Goal: Information Seeking & Learning: Learn about a topic

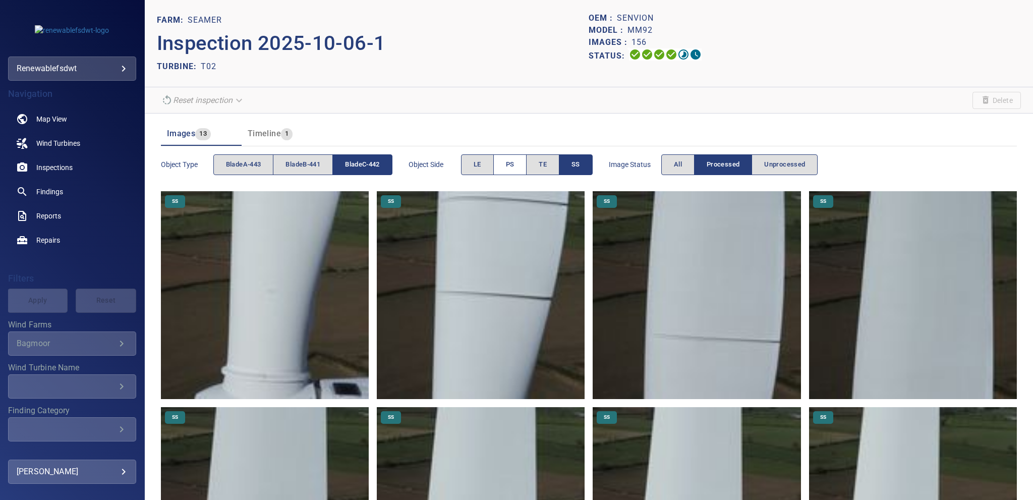
click at [512, 161] on span "PS" at bounding box center [510, 165] width 9 height 12
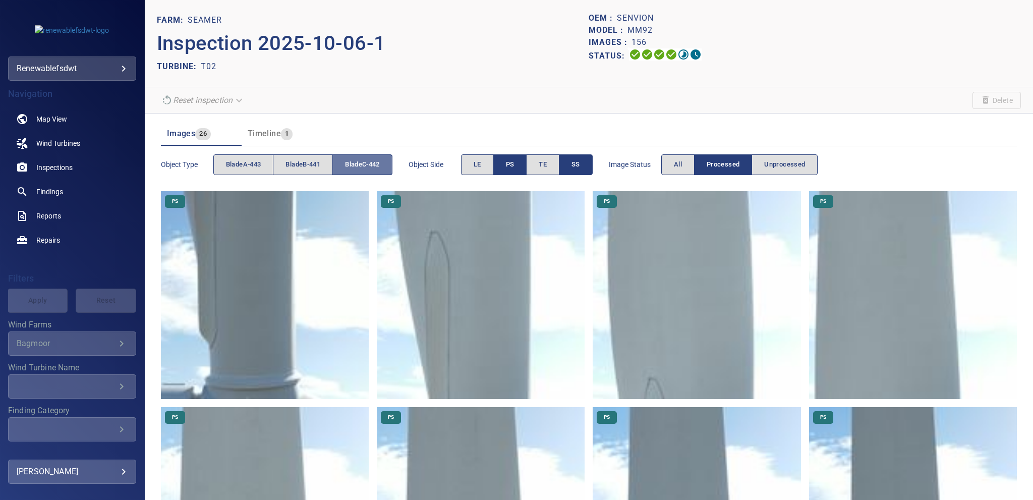
click at [357, 164] on span "bladeC-442" at bounding box center [362, 165] width 35 height 12
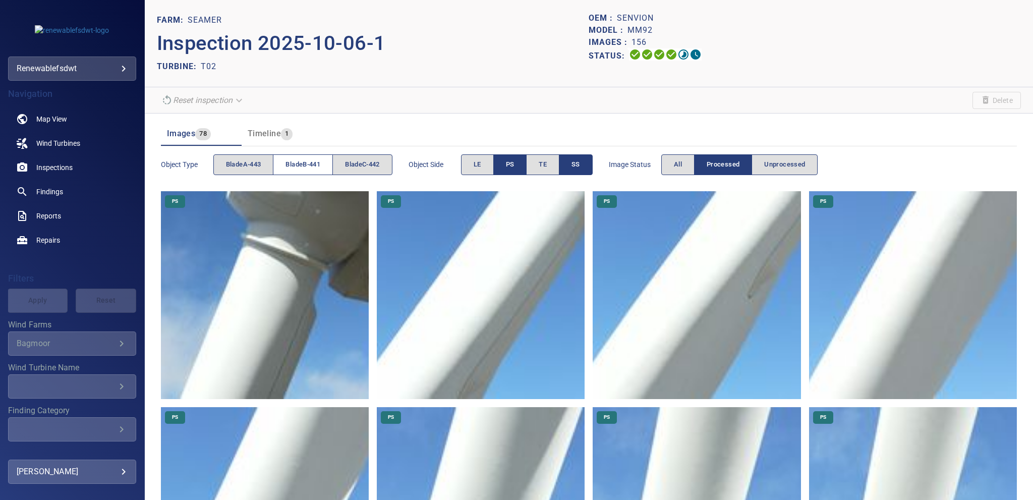
click at [316, 157] on button "bladeB-441" at bounding box center [303, 164] width 60 height 21
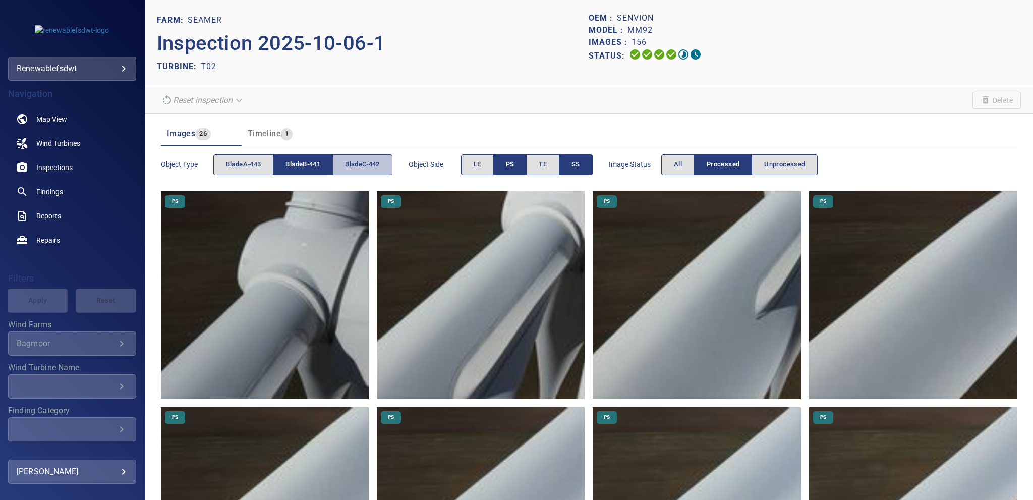
click at [377, 165] on span "bladeC-442" at bounding box center [362, 165] width 35 height 12
click at [320, 165] on span "bladeB-441" at bounding box center [302, 165] width 35 height 12
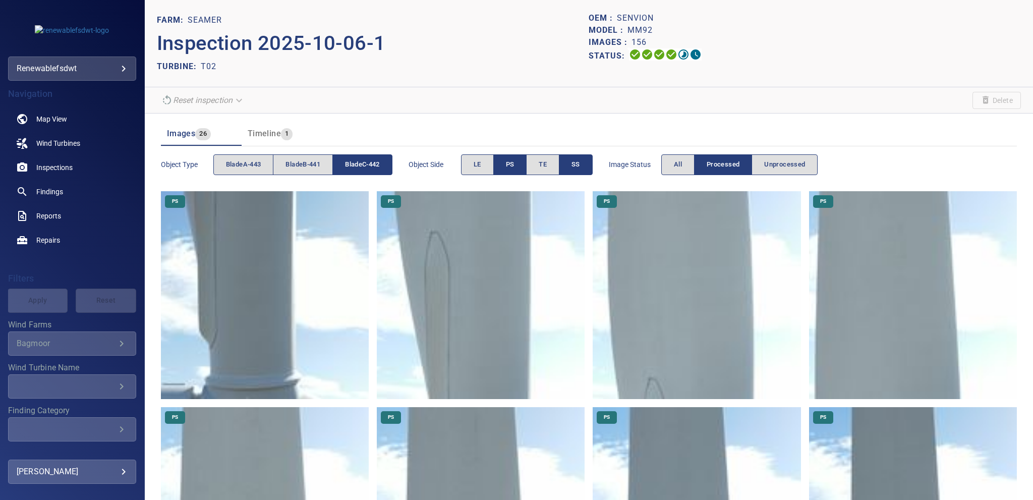
click at [51, 66] on body "**********" at bounding box center [516, 250] width 1033 height 500
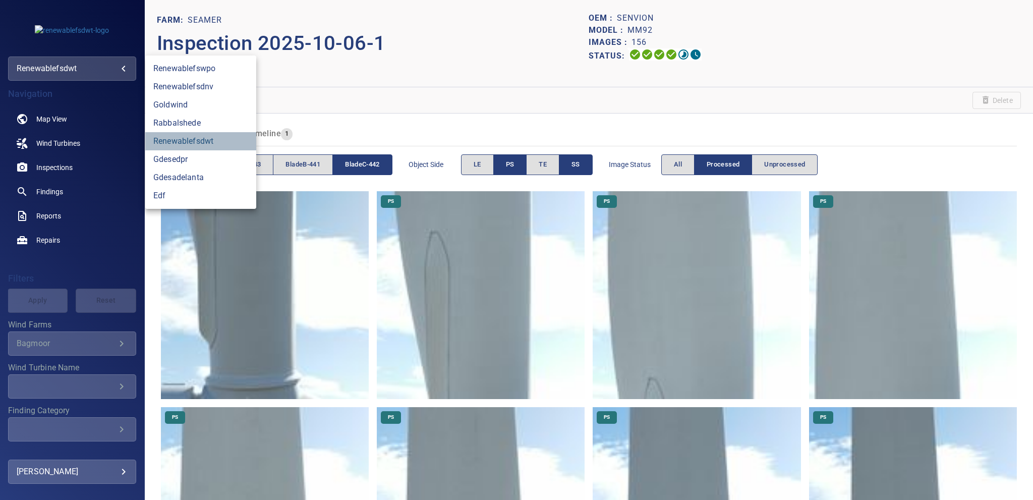
click at [182, 140] on link "renewablefsdwt" at bounding box center [200, 141] width 111 height 18
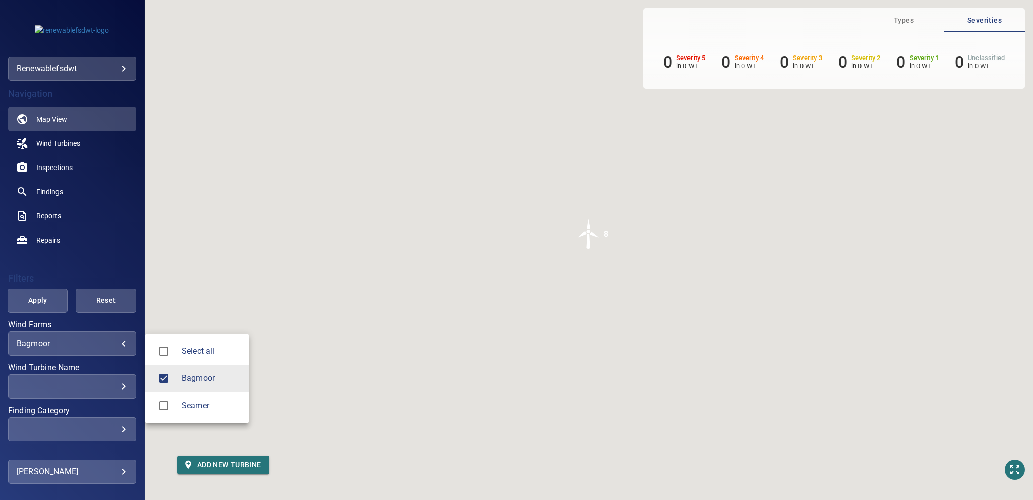
click at [48, 345] on body "**********" at bounding box center [516, 250] width 1033 height 500
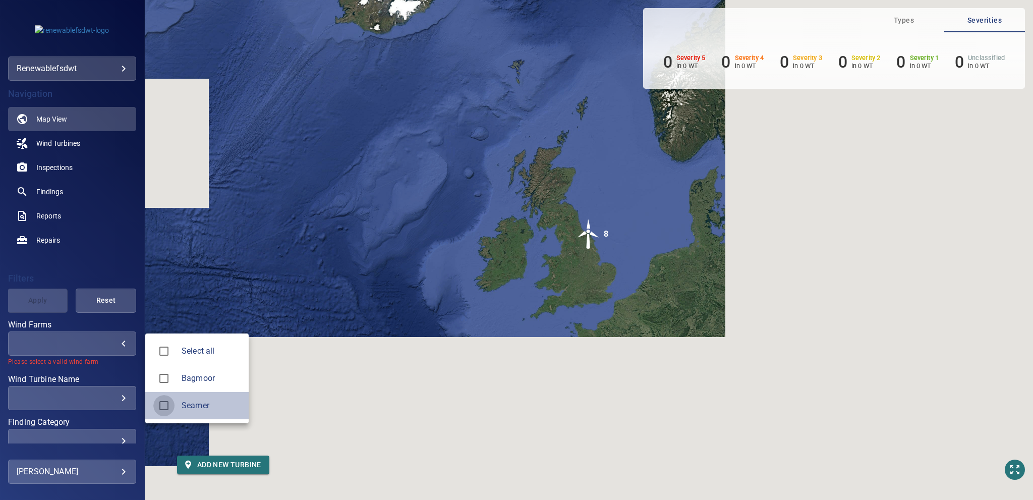
type input "******"
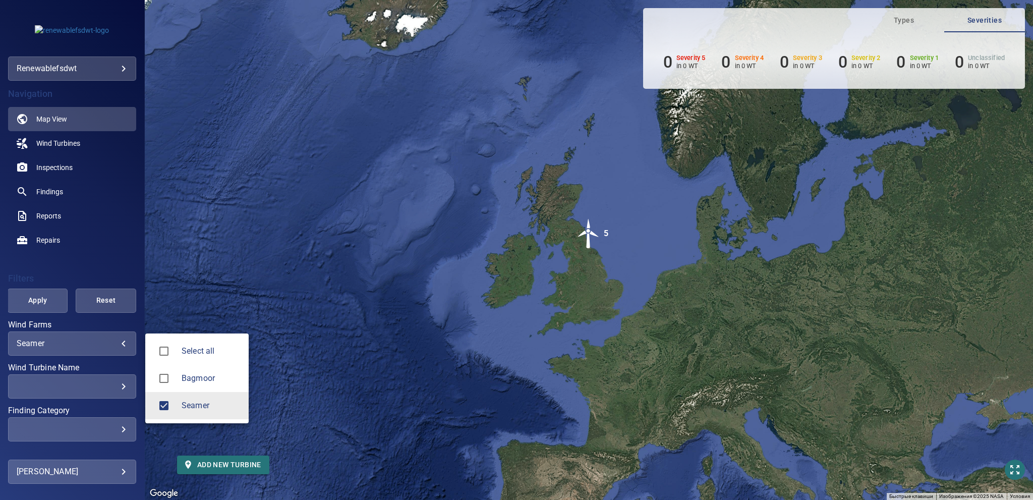
click at [113, 177] on div at bounding box center [516, 250] width 1033 height 500
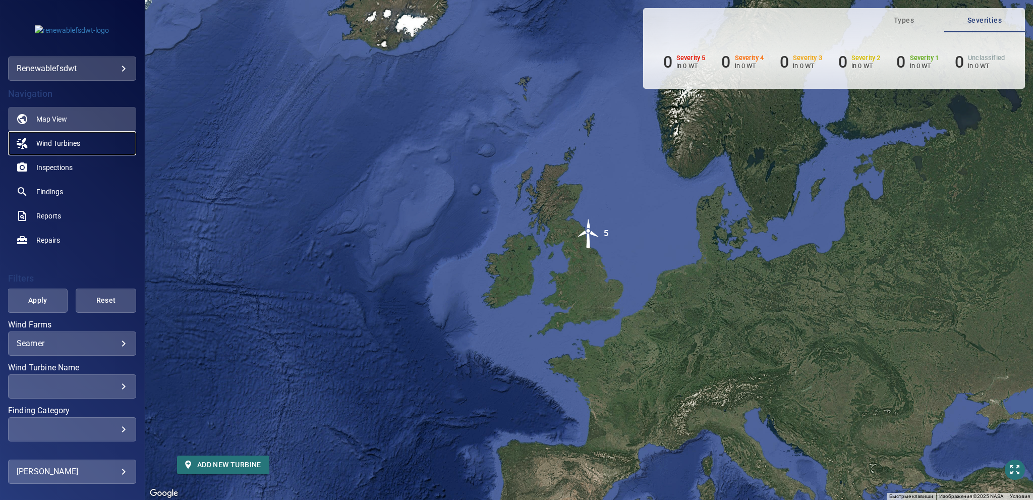
click at [54, 135] on link "Wind Turbines" at bounding box center [72, 143] width 128 height 24
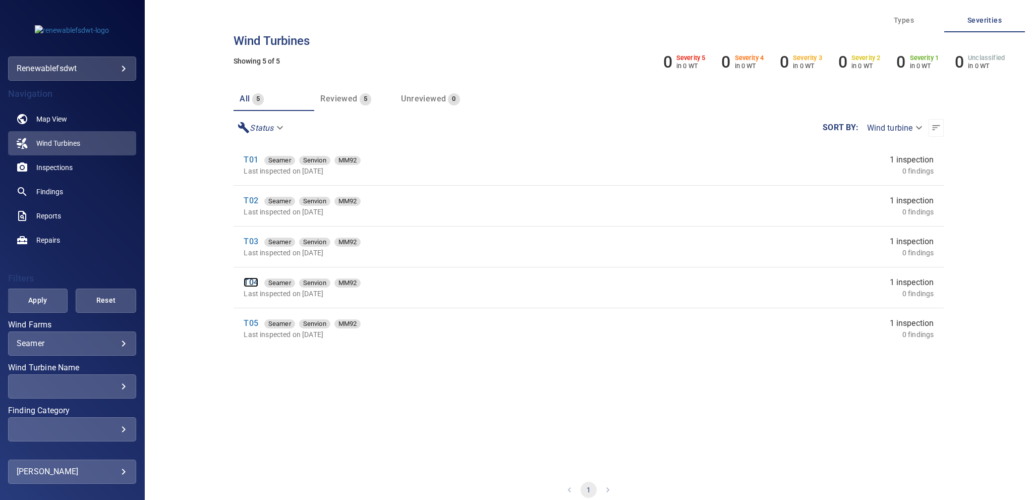
click at [252, 282] on link "T04" at bounding box center [251, 282] width 14 height 10
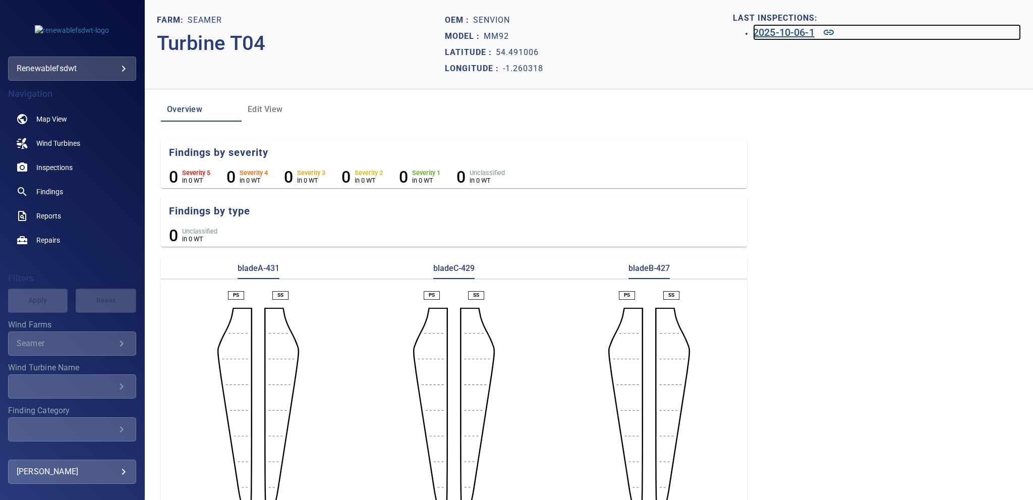
click at [769, 34] on h6 "2025-10-06-1" at bounding box center [784, 32] width 62 height 16
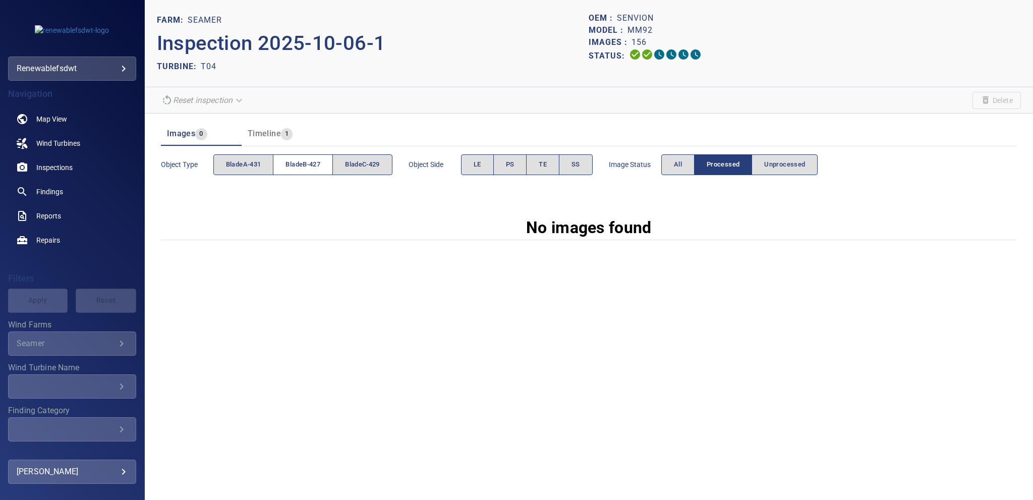
click at [304, 161] on span "bladeB-427" at bounding box center [302, 165] width 35 height 12
click at [681, 164] on span "All" at bounding box center [678, 165] width 8 height 12
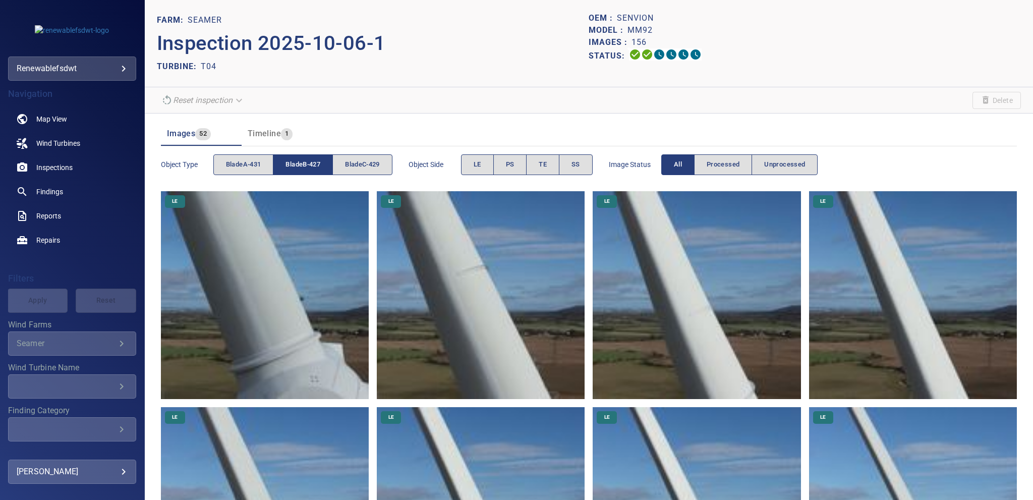
click at [302, 166] on span "bladeB-427" at bounding box center [302, 165] width 35 height 12
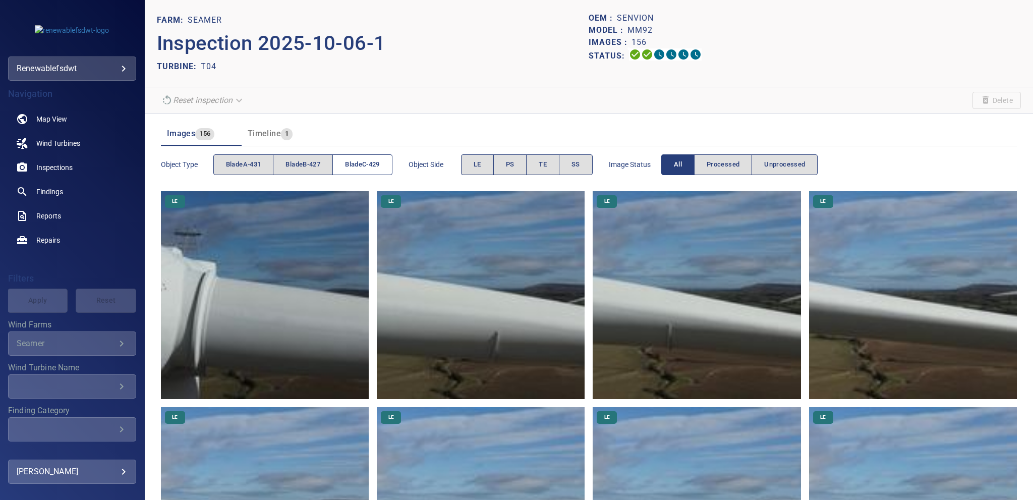
click at [371, 164] on span "bladeC-429" at bounding box center [362, 165] width 35 height 12
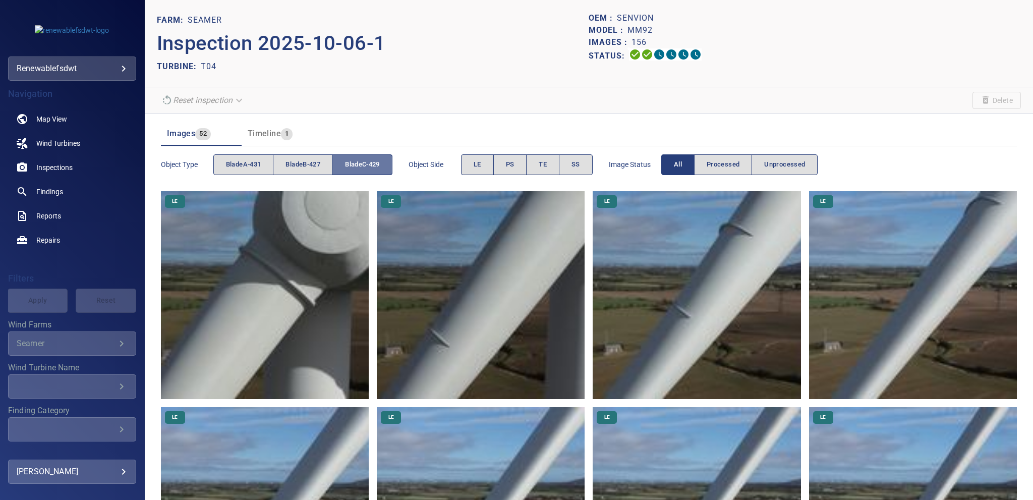
click at [371, 164] on span "bladeC-429" at bounding box center [362, 165] width 35 height 12
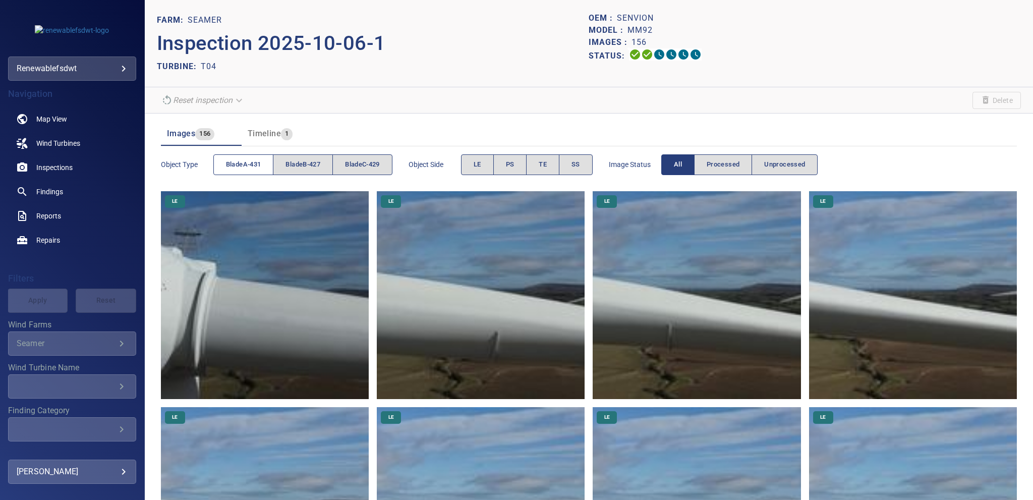
click at [247, 163] on span "bladeA-431" at bounding box center [243, 165] width 35 height 12
click at [254, 163] on span "bladeA-431" at bounding box center [243, 165] width 35 height 12
click at [295, 163] on span "bladeB-427" at bounding box center [302, 165] width 35 height 12
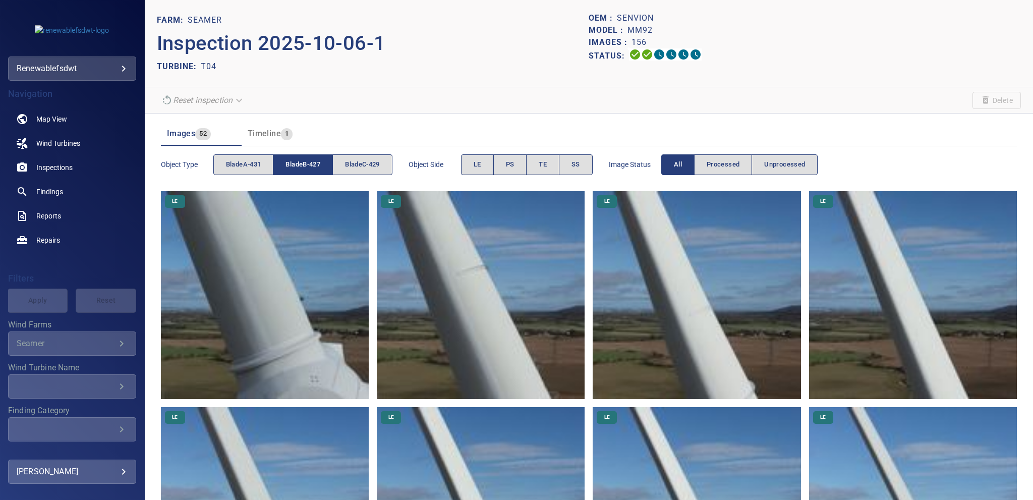
click at [295, 163] on span "bladeB-427" at bounding box center [302, 165] width 35 height 12
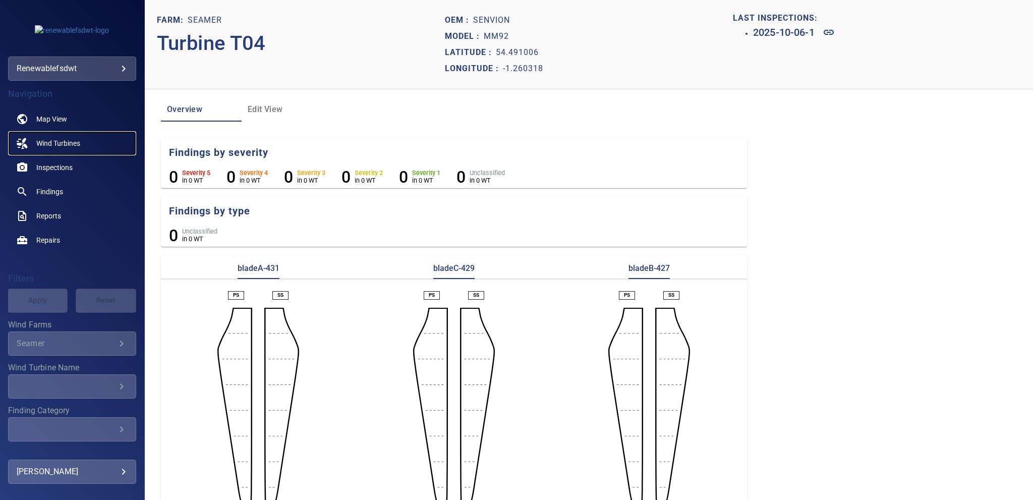
click at [49, 140] on span "Wind Turbines" at bounding box center [58, 143] width 44 height 10
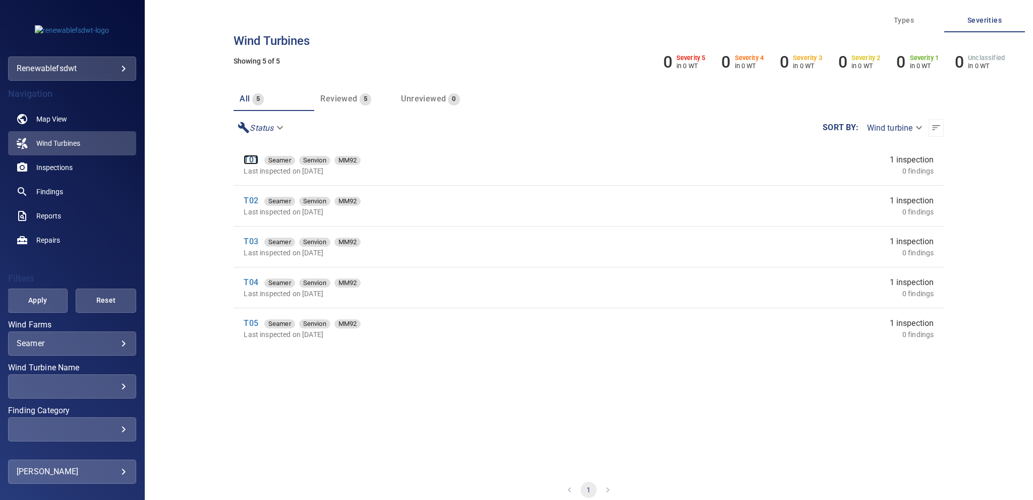
click at [256, 159] on link "T01" at bounding box center [251, 160] width 14 height 10
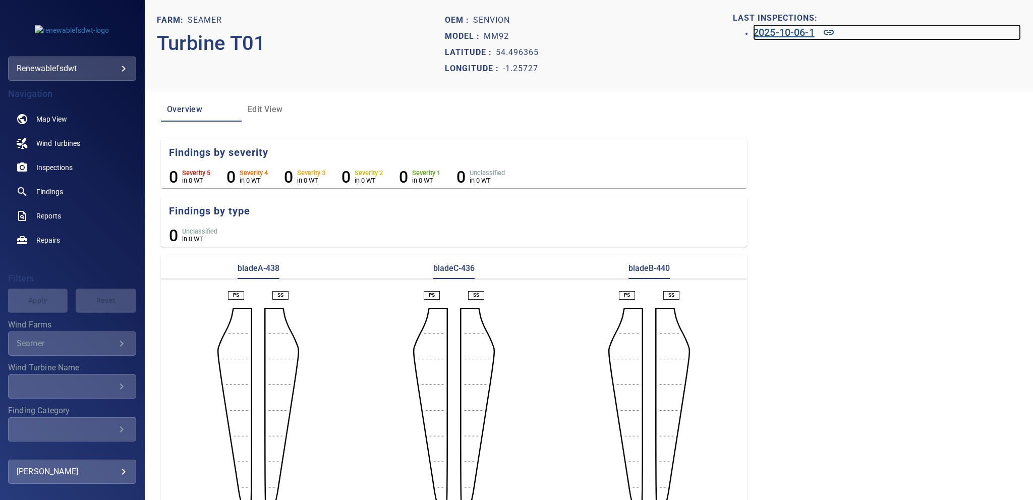
click at [761, 32] on h6 "2025-10-06-1" at bounding box center [784, 32] width 62 height 16
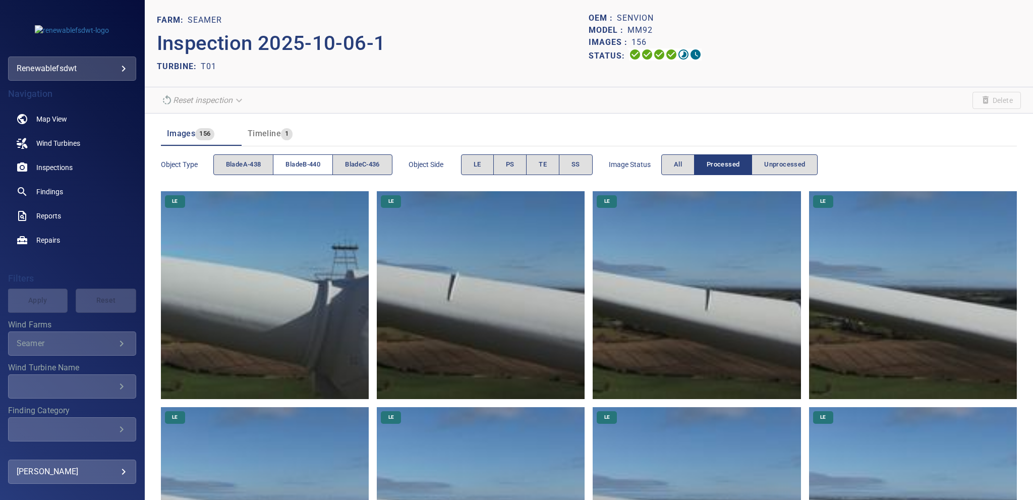
click at [306, 165] on span "bladeB-440" at bounding box center [302, 165] width 35 height 12
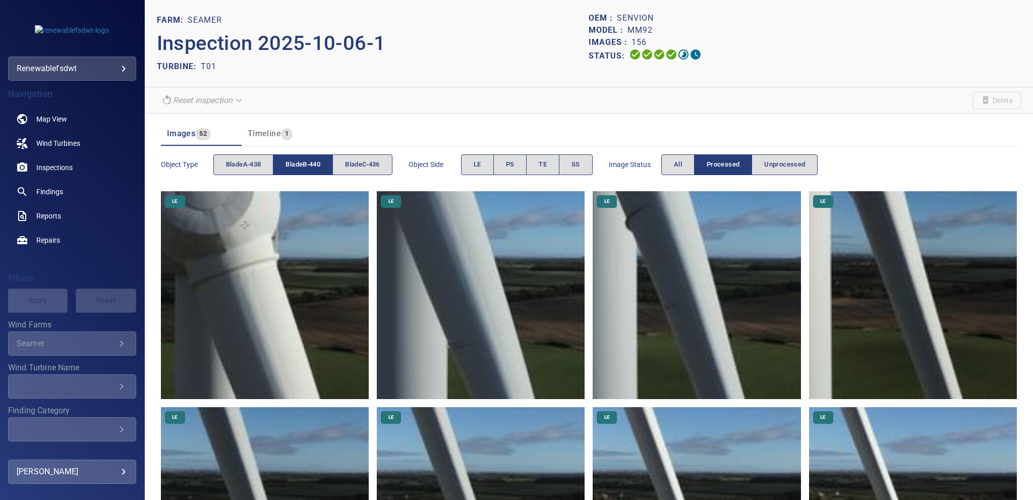
click at [306, 163] on span "bladeB-440" at bounding box center [302, 165] width 35 height 12
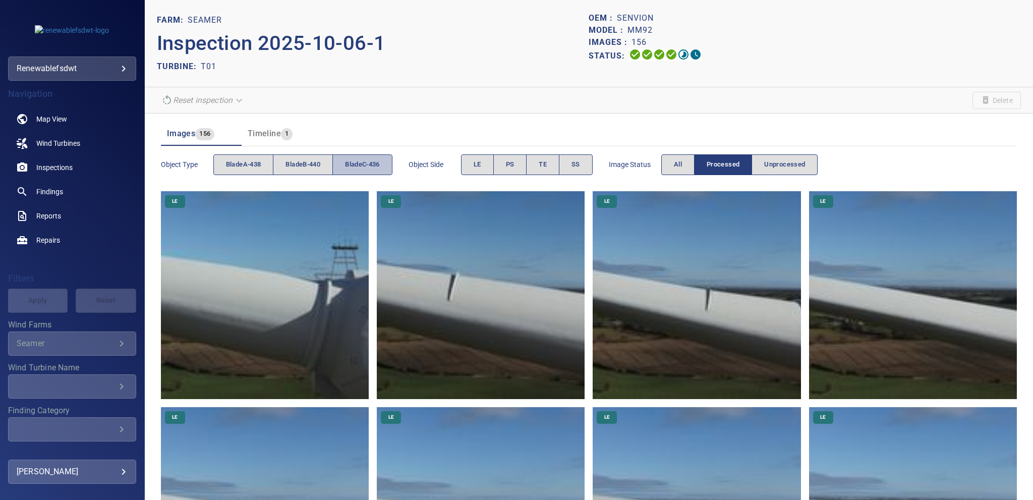
click at [372, 159] on span "bladeC-436" at bounding box center [362, 165] width 35 height 12
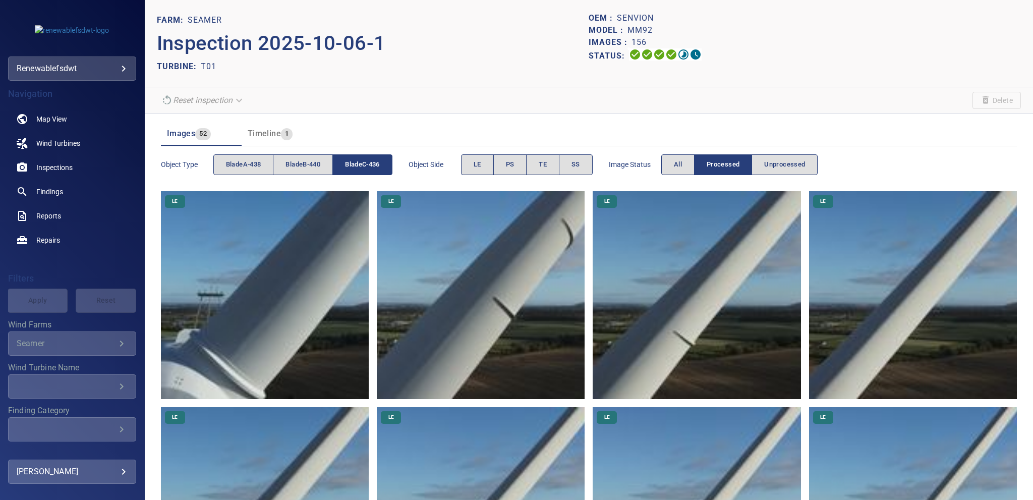
click at [372, 159] on span "bladeC-436" at bounding box center [362, 165] width 35 height 12
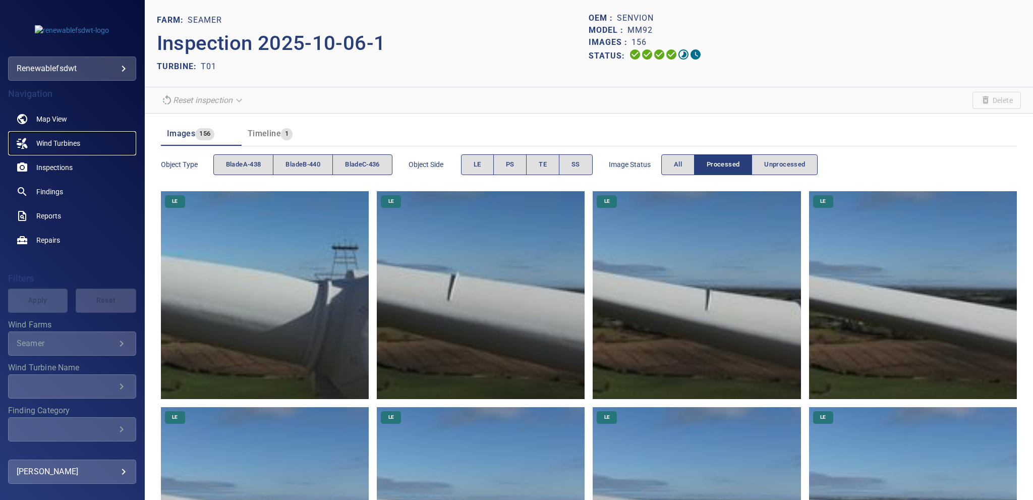
click at [56, 145] on span "Wind Turbines" at bounding box center [58, 143] width 44 height 10
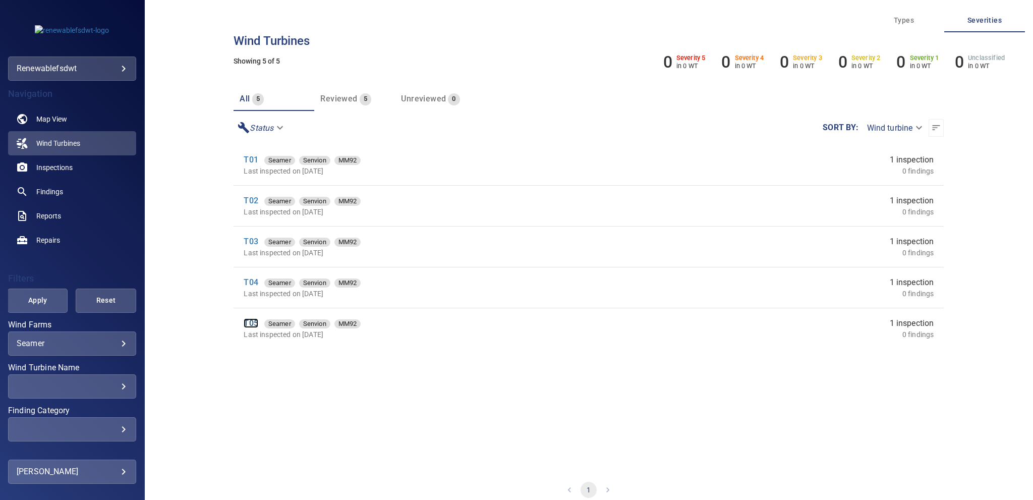
click at [249, 323] on link "T05" at bounding box center [251, 323] width 14 height 10
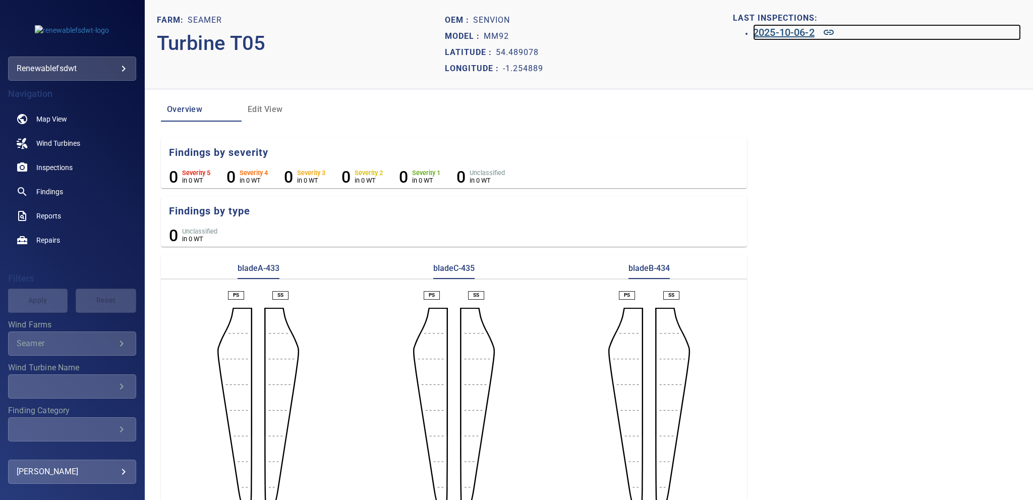
click at [796, 30] on h6 "2025-10-06-2" at bounding box center [784, 32] width 62 height 16
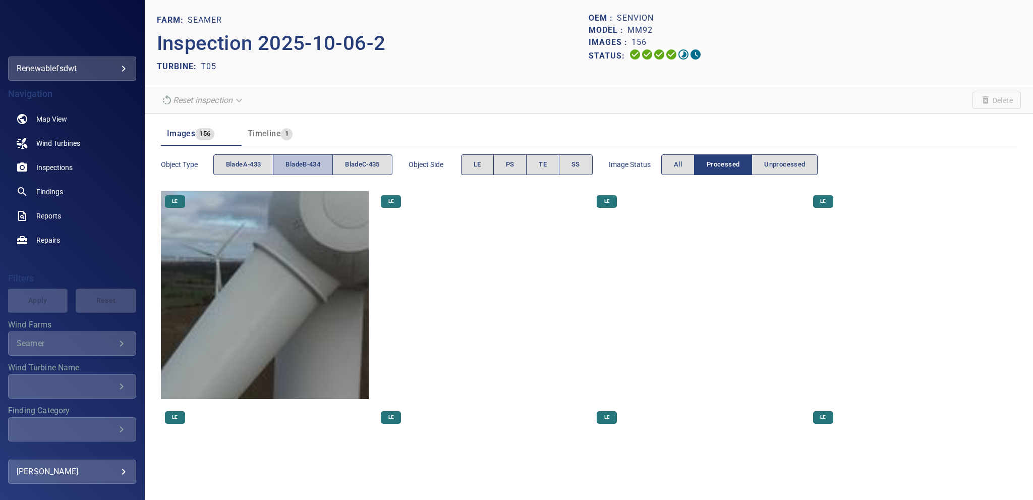
click at [309, 161] on span "bladeB-434" at bounding box center [302, 165] width 35 height 12
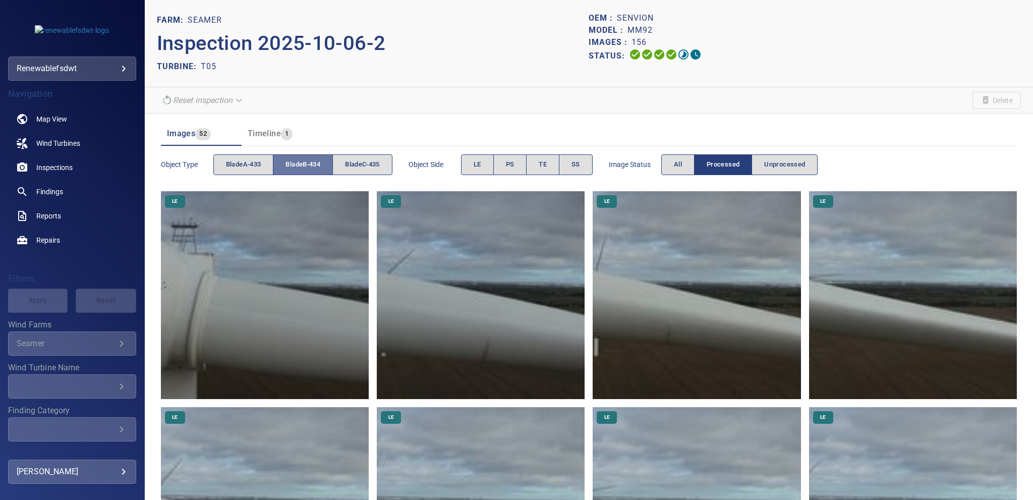
click at [311, 161] on span "bladeB-434" at bounding box center [302, 165] width 35 height 12
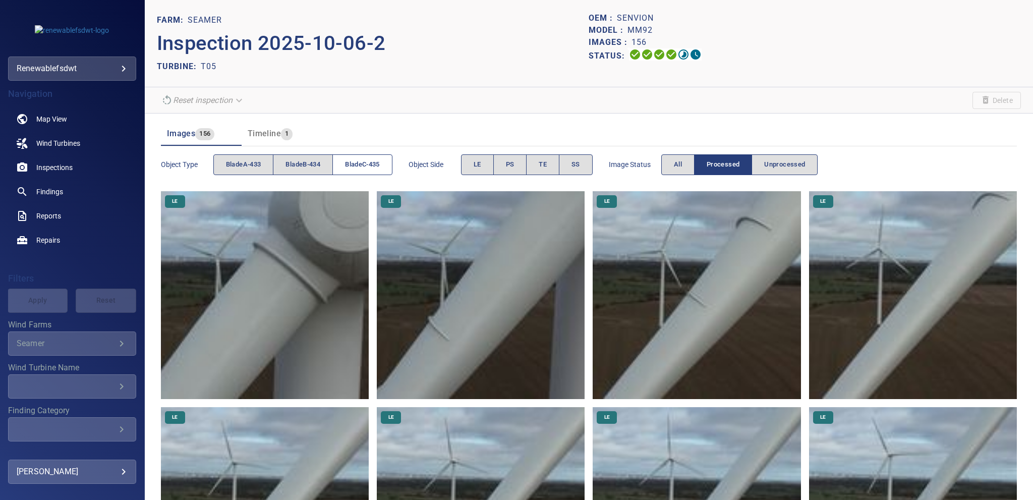
click at [365, 163] on span "bladeC-435" at bounding box center [362, 165] width 35 height 12
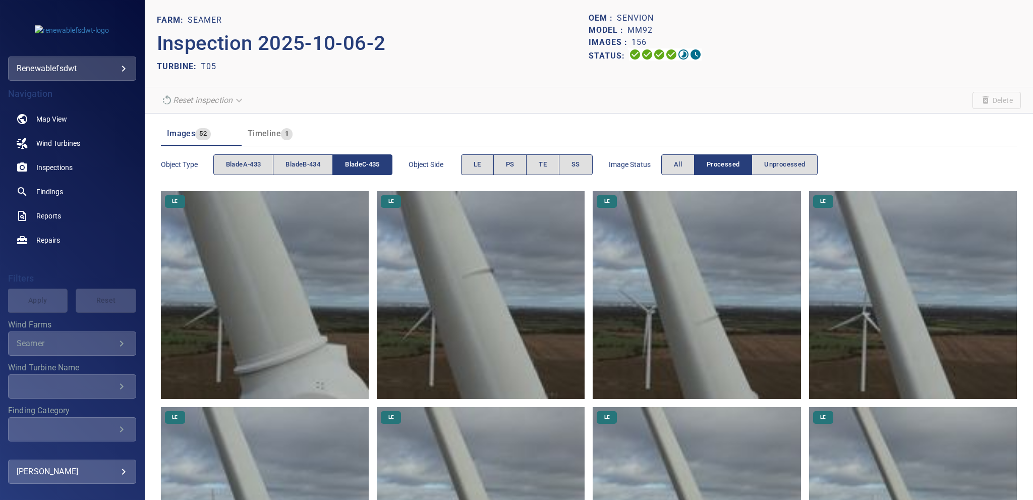
click at [365, 163] on span "bladeC-435" at bounding box center [362, 165] width 35 height 12
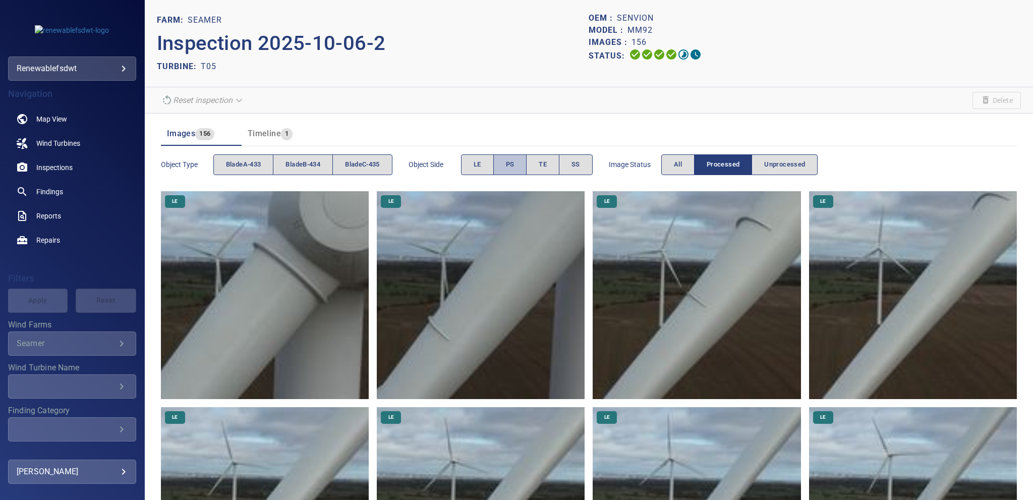
click at [510, 163] on span "PS" at bounding box center [510, 165] width 9 height 12
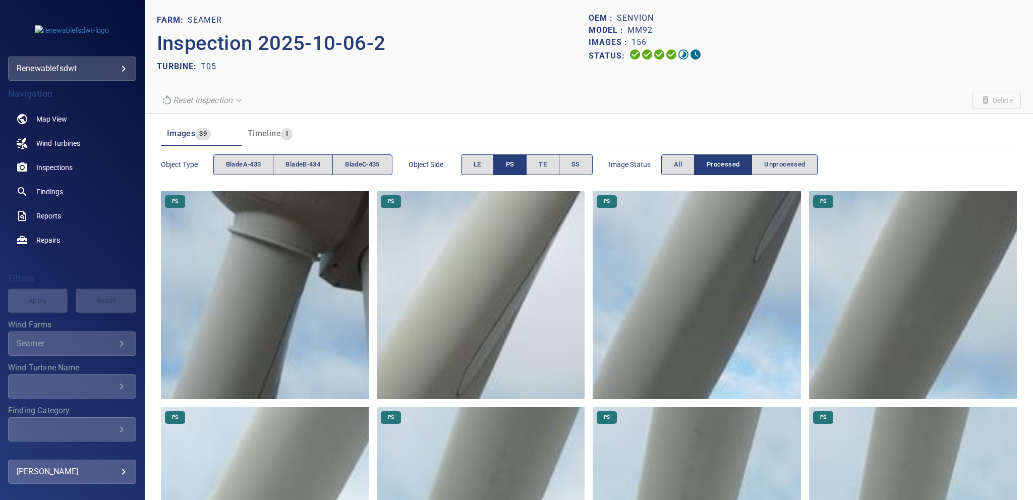
click at [510, 163] on span "PS" at bounding box center [510, 165] width 9 height 12
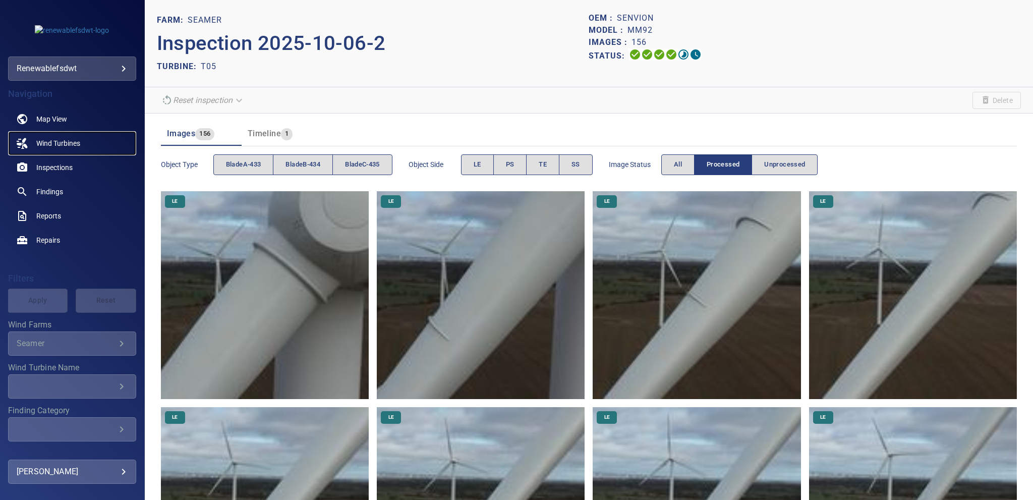
click at [49, 140] on span "Wind Turbines" at bounding box center [58, 143] width 44 height 10
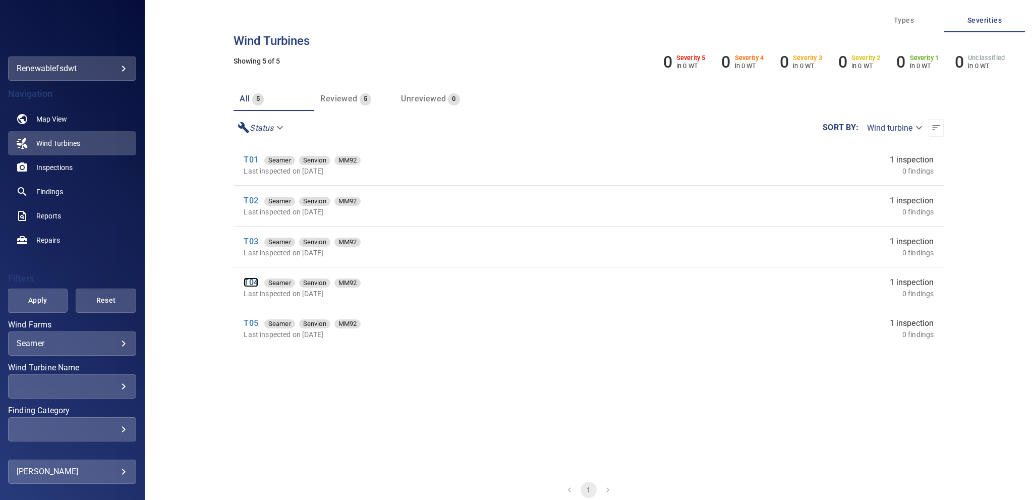
click at [251, 277] on link "T04" at bounding box center [251, 282] width 14 height 10
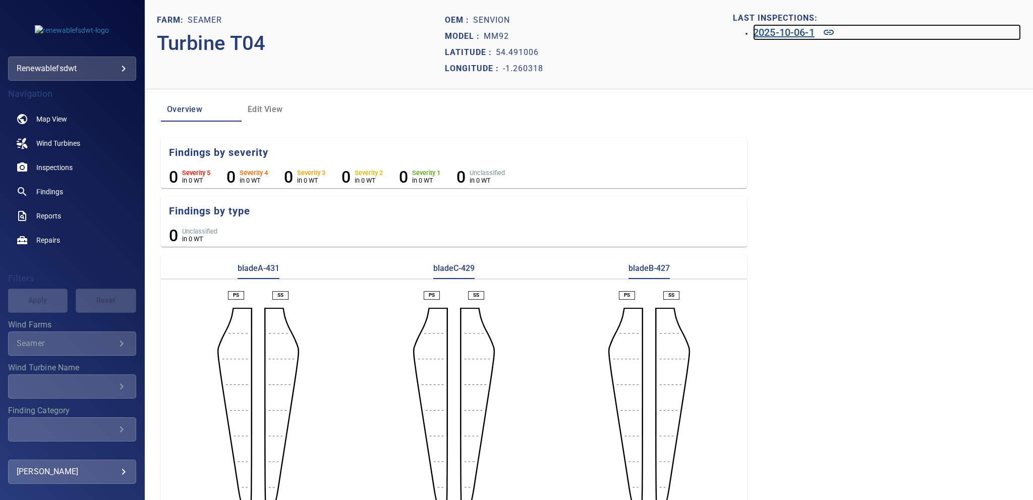
click at [773, 34] on h6 "2025-10-06-1" at bounding box center [784, 32] width 62 height 16
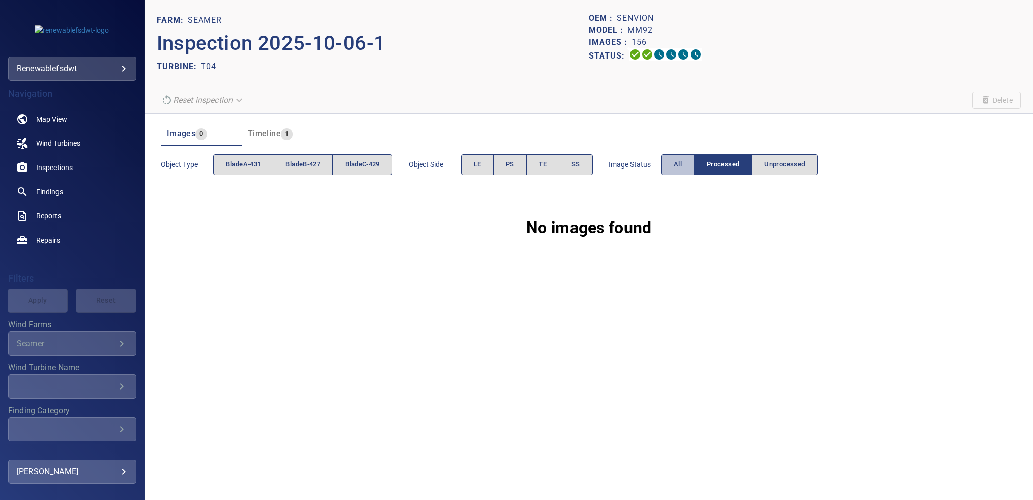
click at [678, 154] on button "All" at bounding box center [677, 164] width 33 height 21
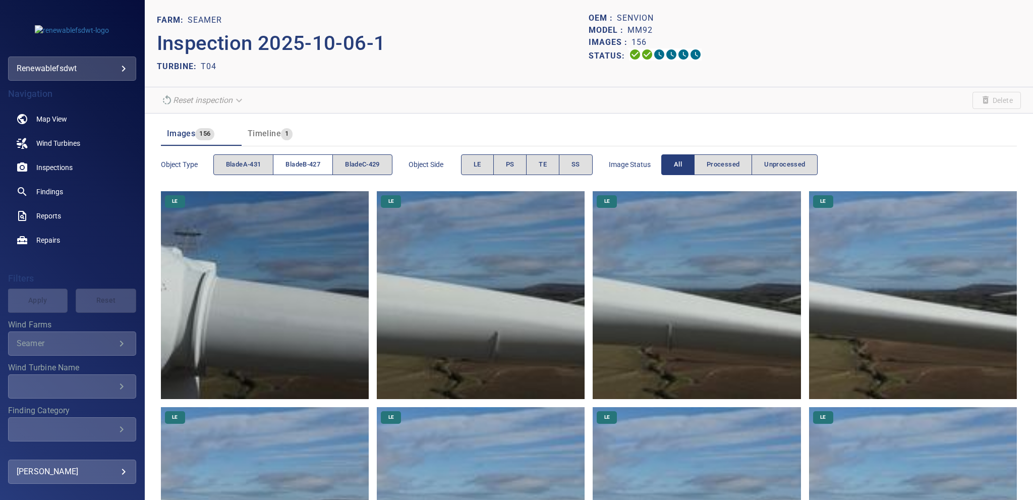
click at [298, 156] on button "bladeB-427" at bounding box center [303, 164] width 60 height 21
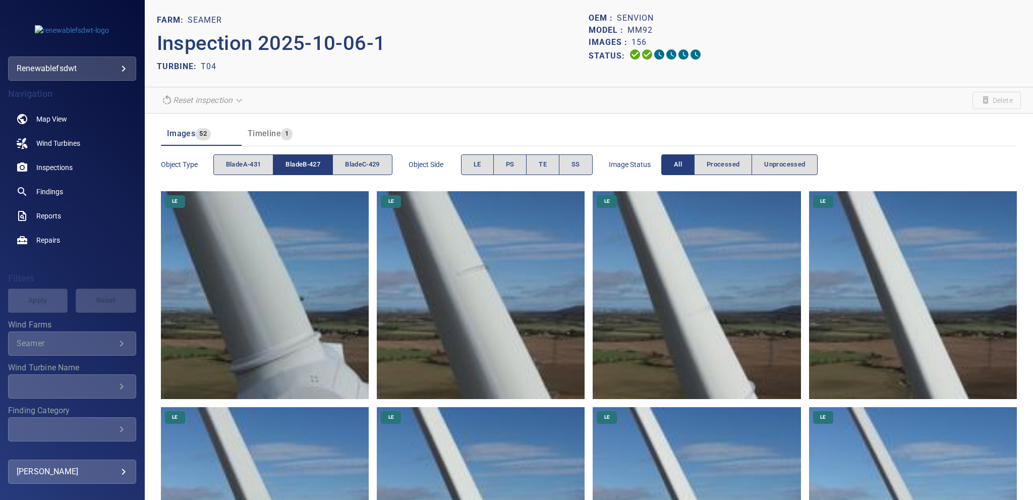
click at [305, 154] on button "bladeB-427" at bounding box center [303, 164] width 60 height 21
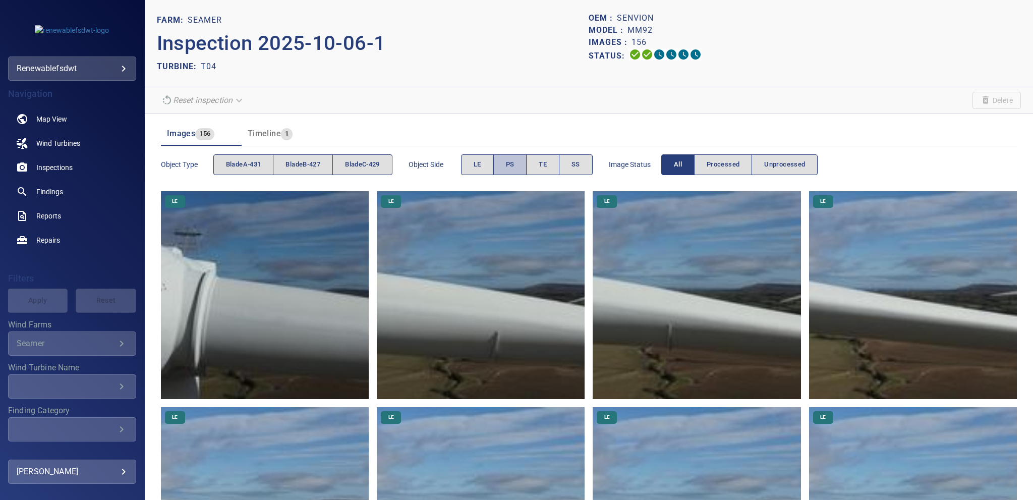
click at [510, 165] on span "PS" at bounding box center [510, 165] width 9 height 12
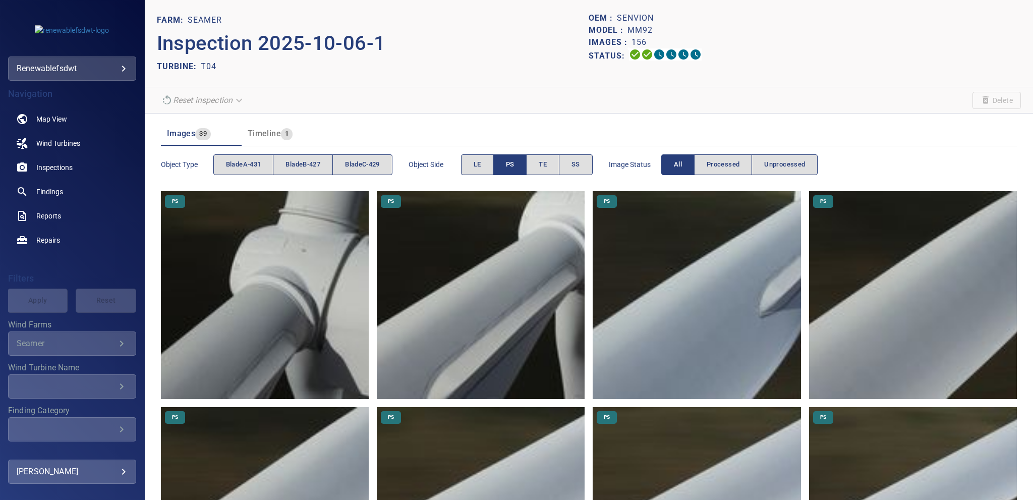
click at [510, 165] on span "PS" at bounding box center [510, 165] width 9 height 12
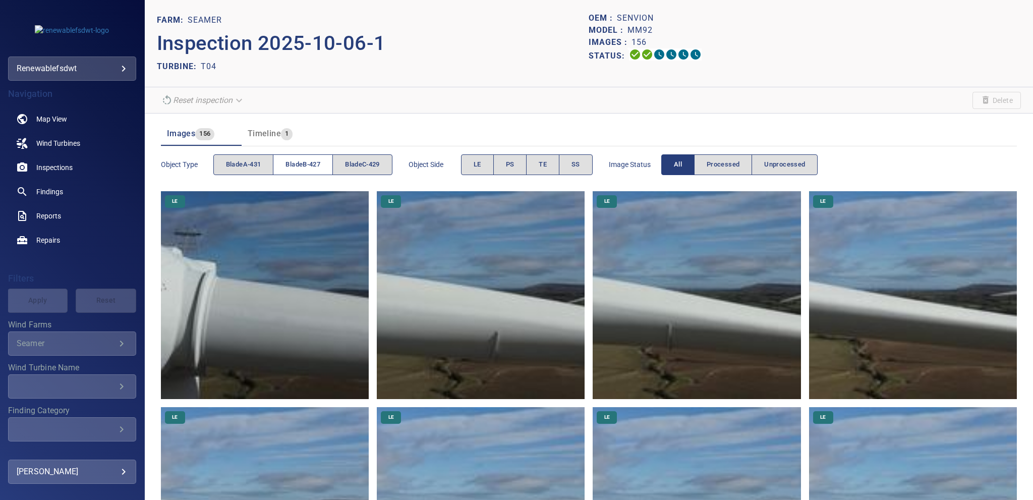
click at [311, 161] on span "bladeB-427" at bounding box center [302, 165] width 35 height 12
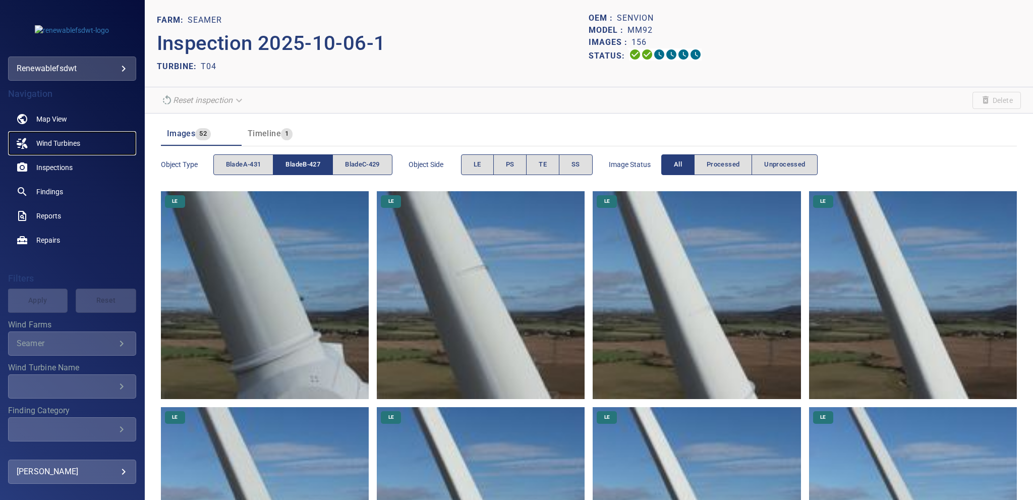
click at [48, 142] on span "Wind Turbines" at bounding box center [58, 143] width 44 height 10
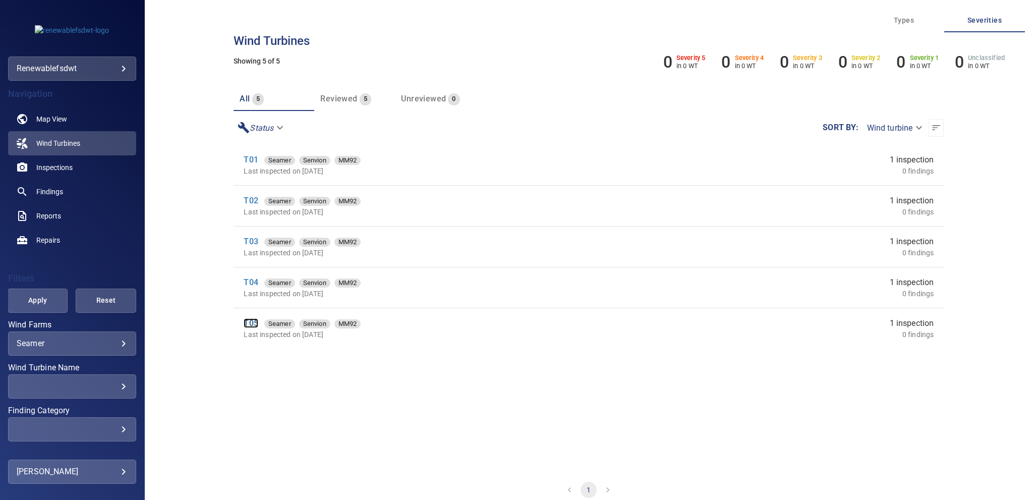
click at [246, 321] on link "T05" at bounding box center [251, 323] width 14 height 10
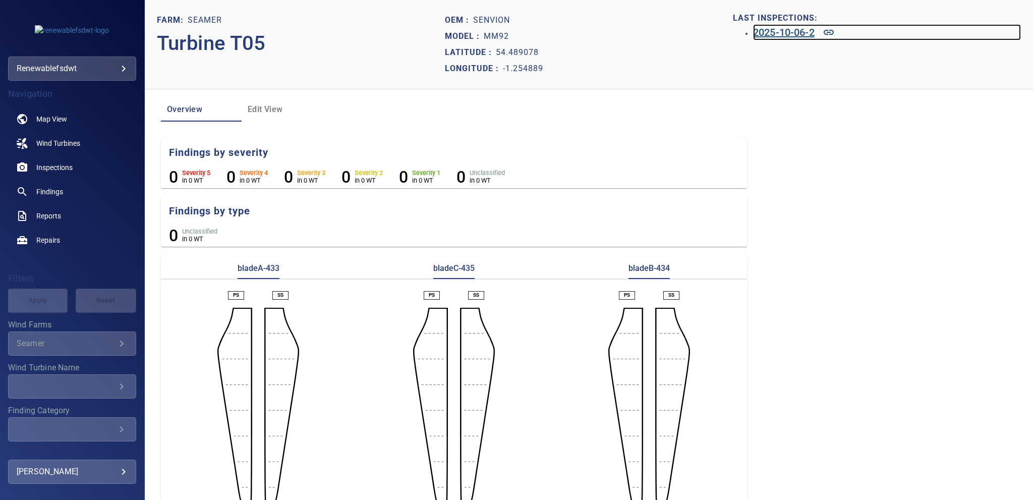
click at [766, 36] on h6 "2025-10-06-2" at bounding box center [784, 32] width 62 height 16
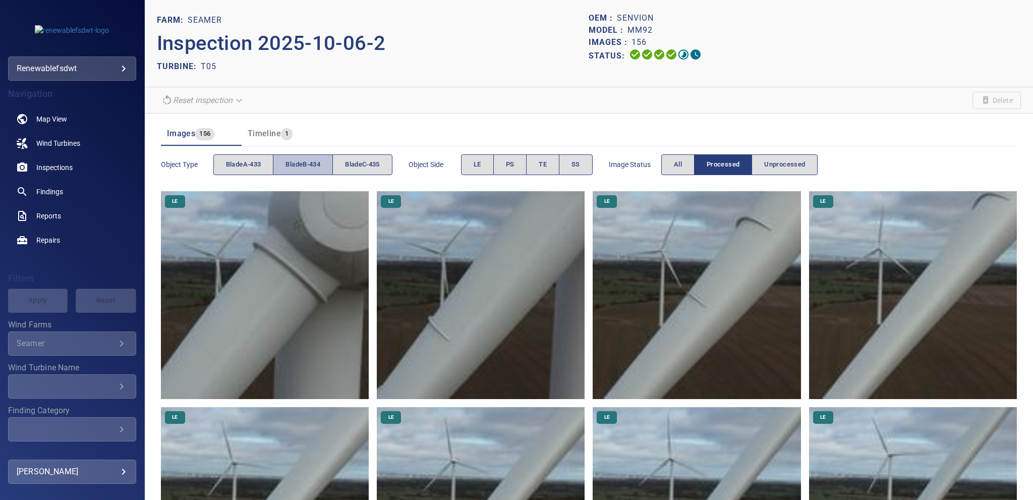
click at [311, 163] on span "bladeB-434" at bounding box center [302, 165] width 35 height 12
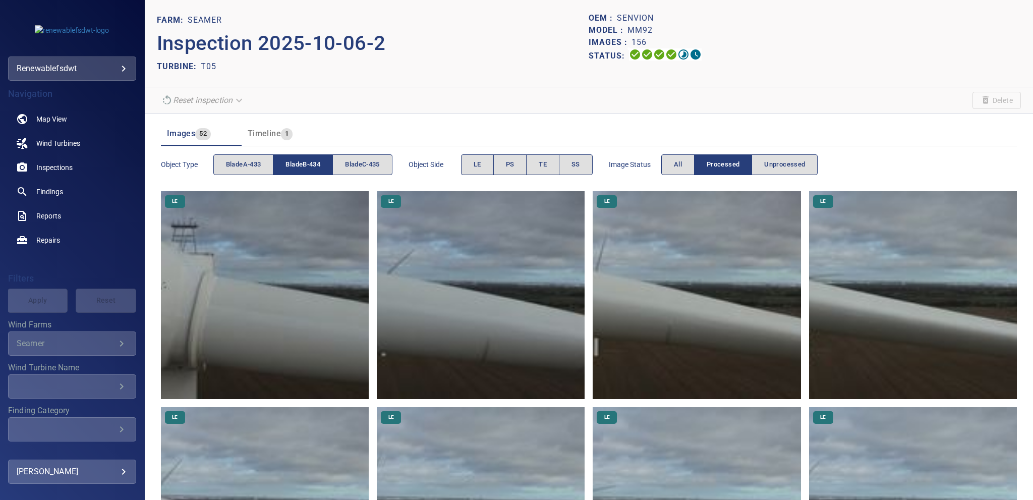
click at [314, 163] on span "bladeB-434" at bounding box center [302, 165] width 35 height 12
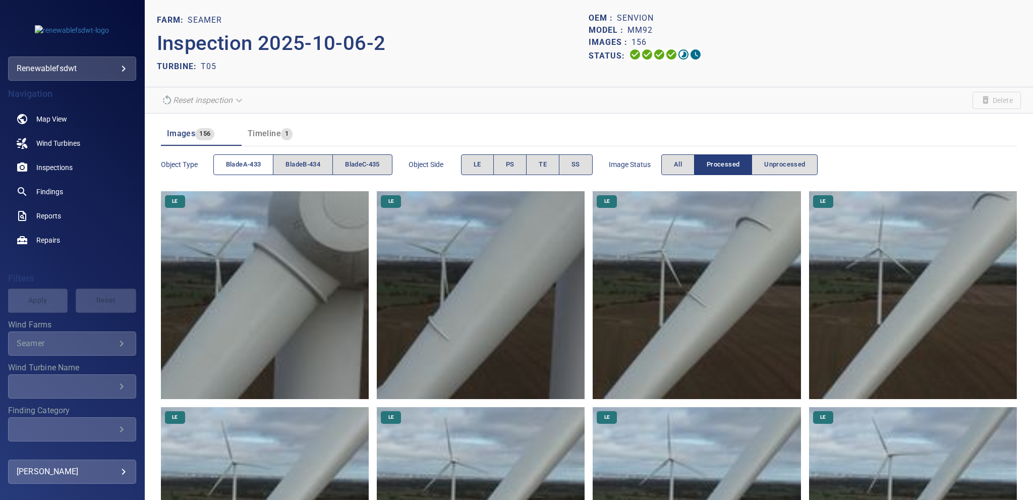
click at [230, 161] on span "bladeA-433" at bounding box center [243, 165] width 35 height 12
click at [233, 161] on span "bladeA-433" at bounding box center [243, 165] width 35 height 12
click at [355, 161] on span "bladeC-435" at bounding box center [362, 165] width 35 height 12
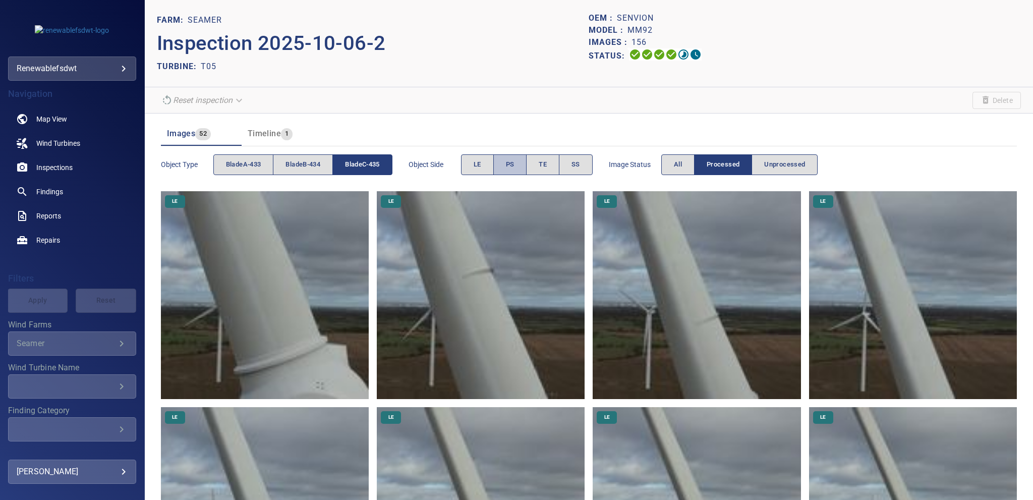
click at [514, 166] on span "PS" at bounding box center [510, 165] width 9 height 12
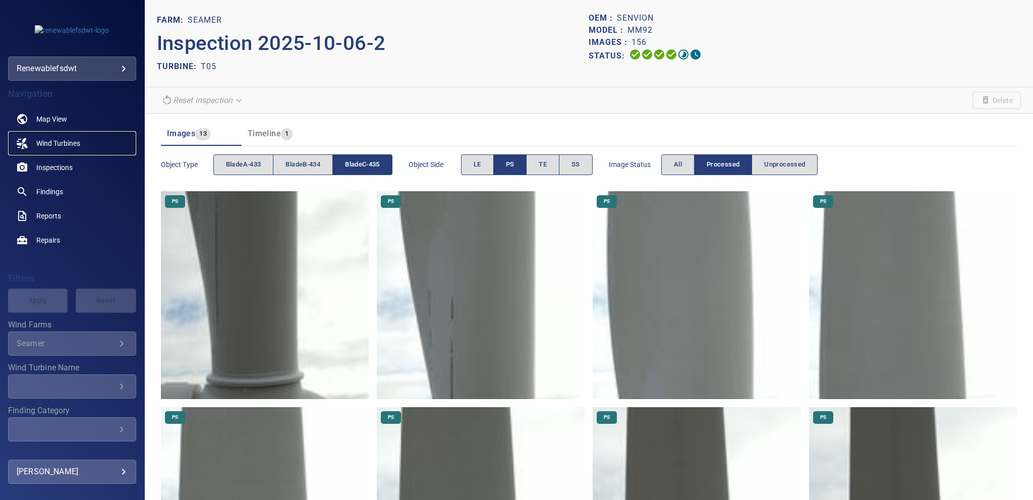
click at [73, 138] on span "Wind Turbines" at bounding box center [58, 143] width 44 height 10
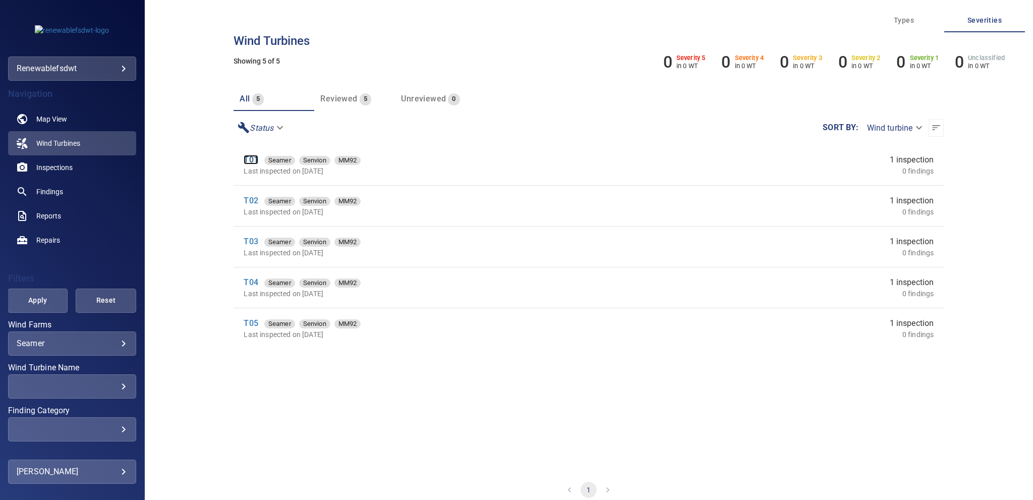
click at [250, 159] on link "T01" at bounding box center [251, 160] width 14 height 10
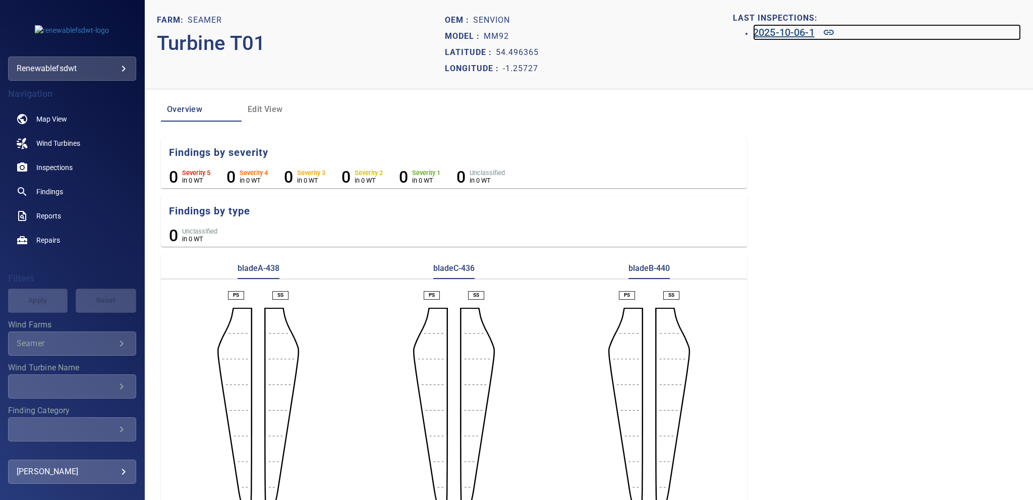
click at [778, 36] on h6 "2025-10-06-1" at bounding box center [784, 32] width 62 height 16
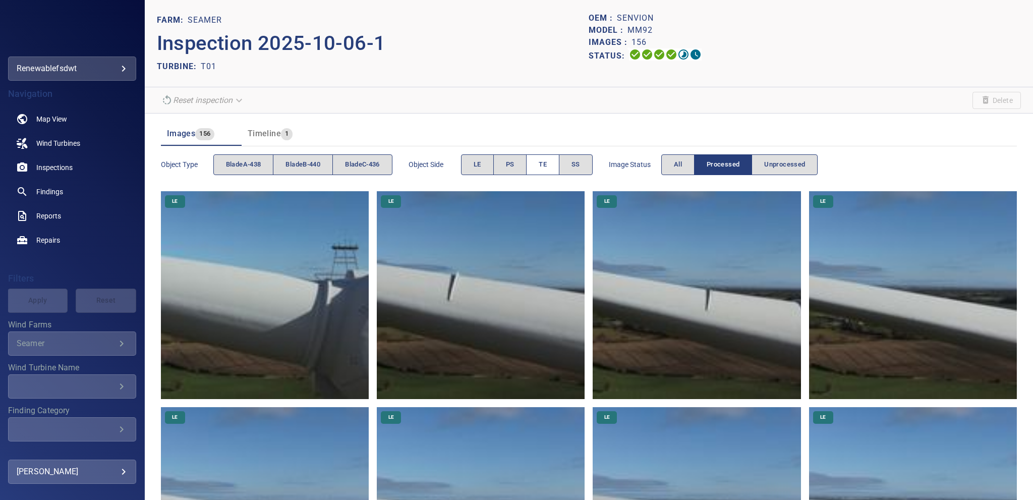
click at [538, 166] on button "TE" at bounding box center [542, 164] width 33 height 21
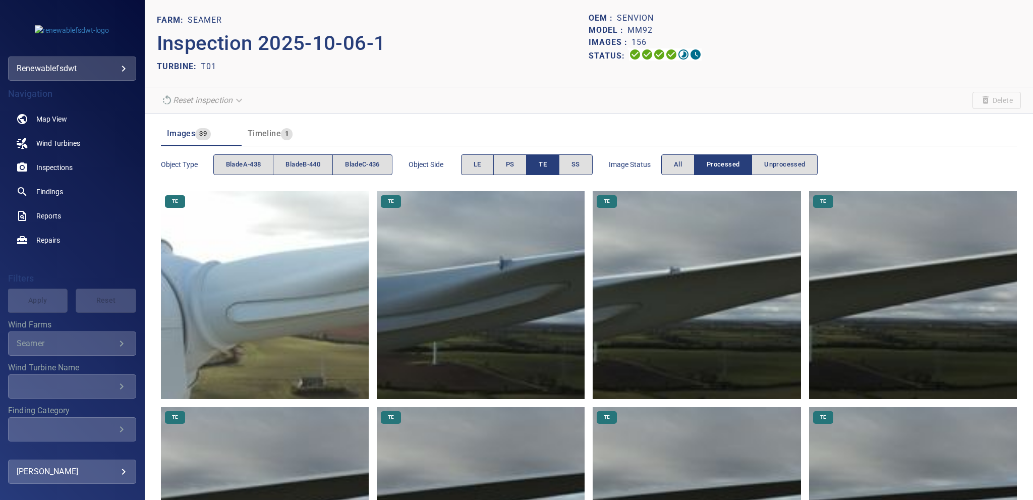
click at [538, 166] on button "TE" at bounding box center [542, 164] width 33 height 21
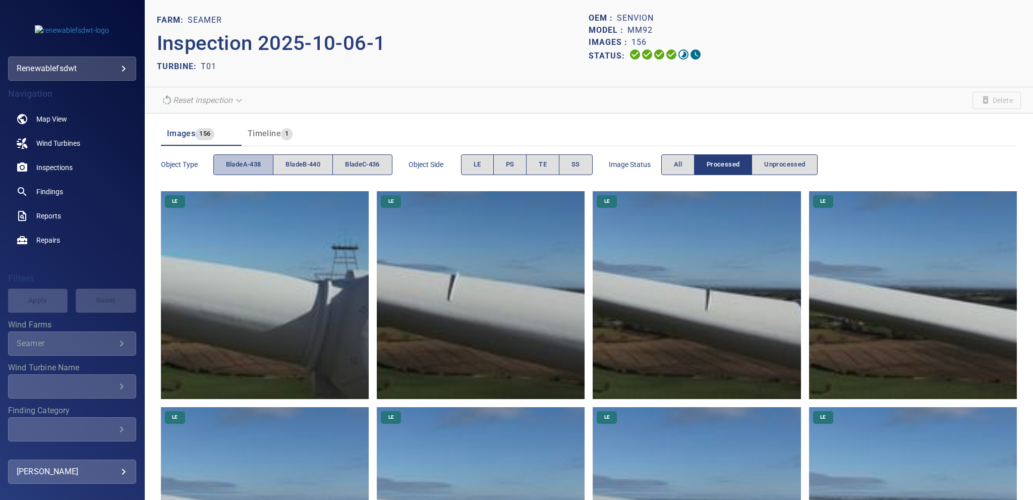
click at [244, 157] on button "bladeA-438" at bounding box center [243, 164] width 61 height 21
click at [247, 161] on span "bladeA-438" at bounding box center [243, 165] width 35 height 12
click at [297, 164] on span "bladeB-440" at bounding box center [302, 165] width 35 height 12
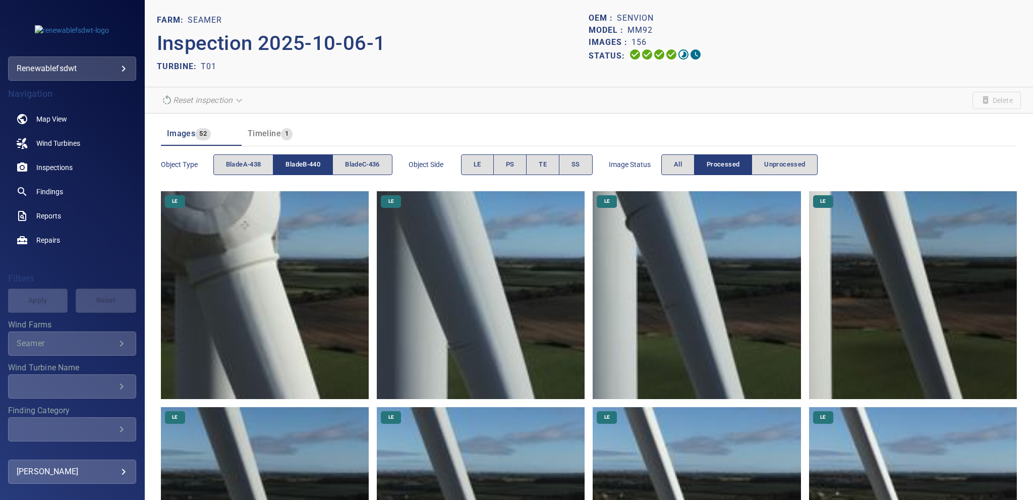
click at [298, 164] on span "bladeB-440" at bounding box center [302, 165] width 35 height 12
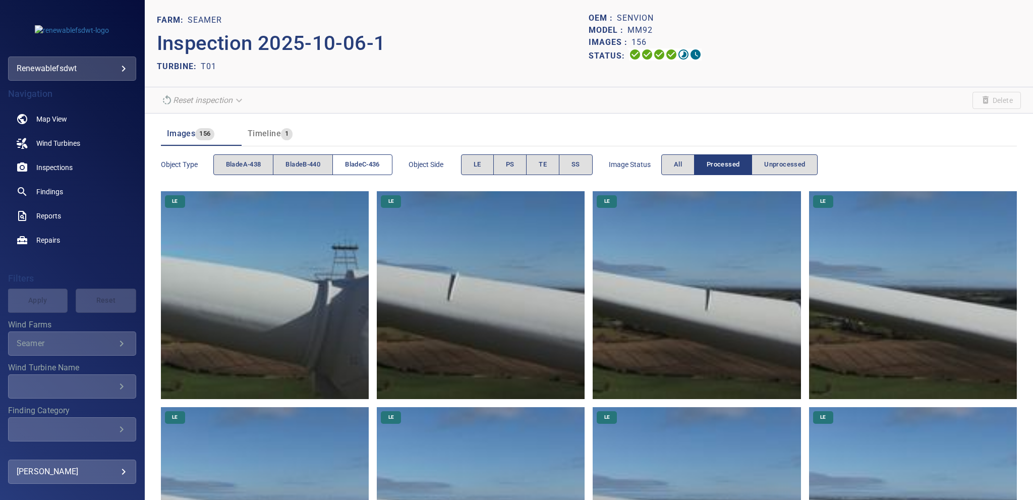
click at [369, 168] on span "bladeC-436" at bounding box center [362, 165] width 35 height 12
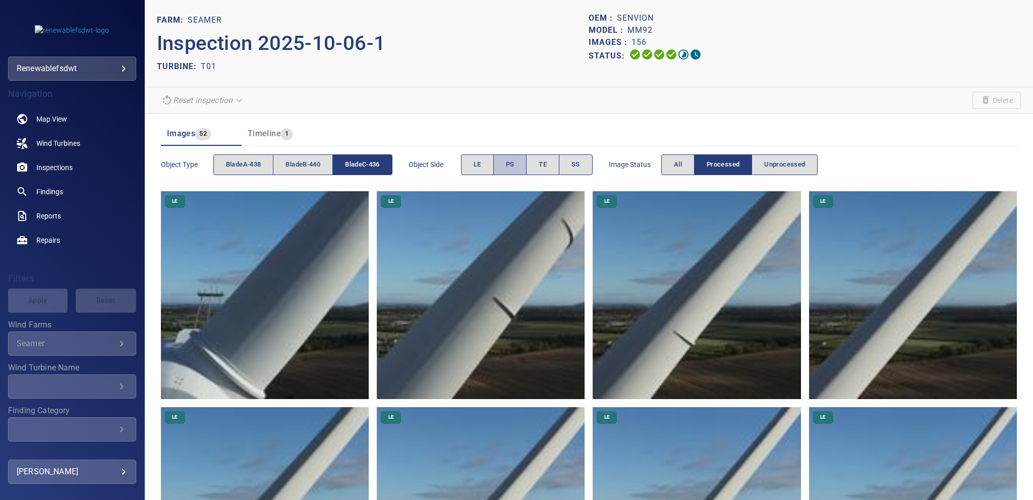
click at [514, 161] on span "PS" at bounding box center [510, 165] width 9 height 12
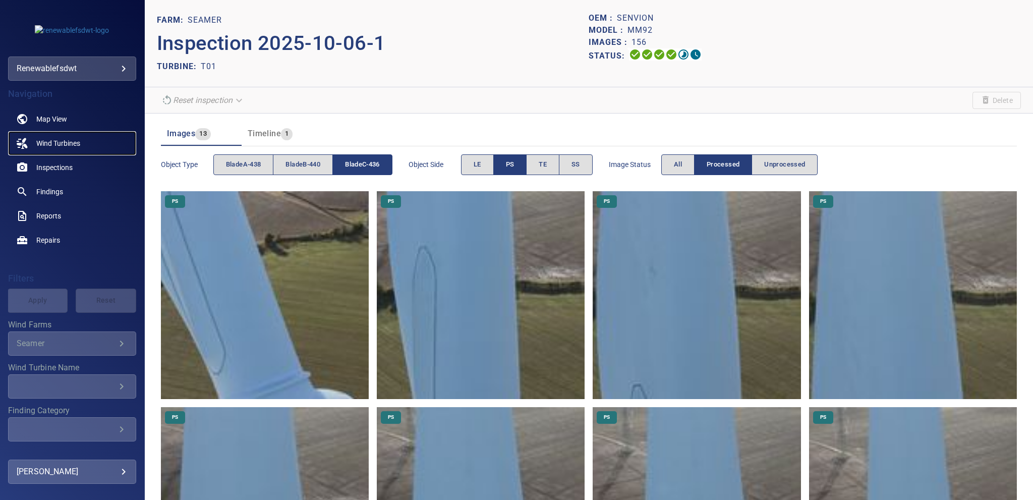
click at [59, 143] on span "Wind Turbines" at bounding box center [58, 143] width 44 height 10
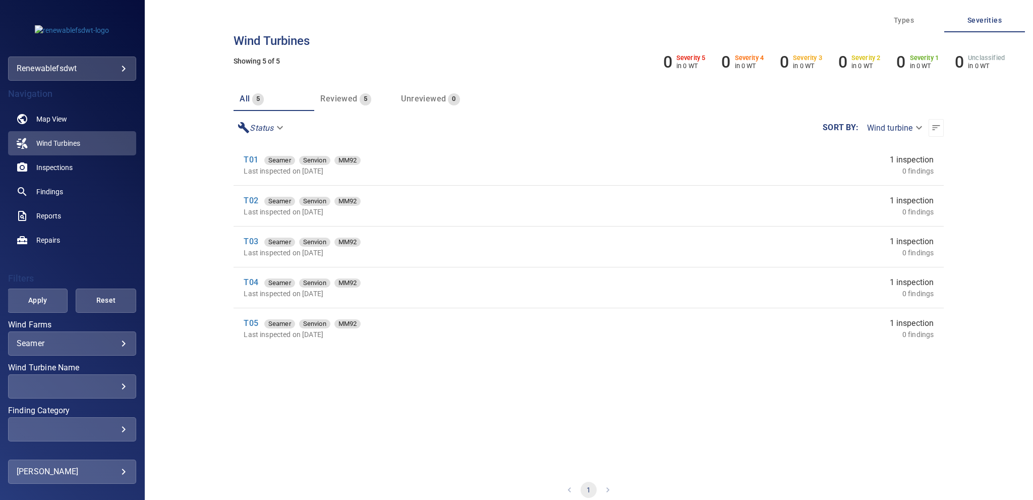
click at [249, 195] on div "T02 Seamer Senvion MM92" at bounding box center [435, 201] width 382 height 12
click at [254, 198] on link "T02" at bounding box center [251, 201] width 14 height 10
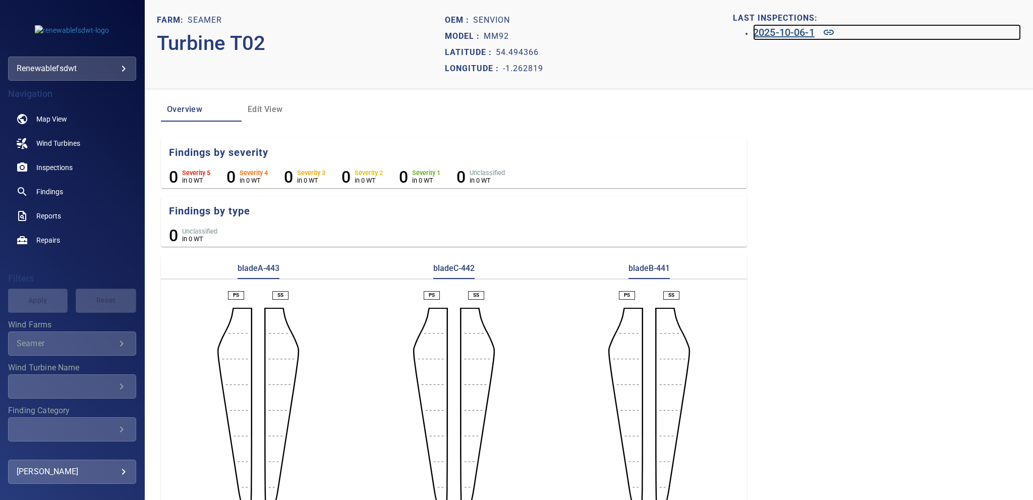
click at [759, 32] on h6 "2025-10-06-1" at bounding box center [784, 32] width 62 height 16
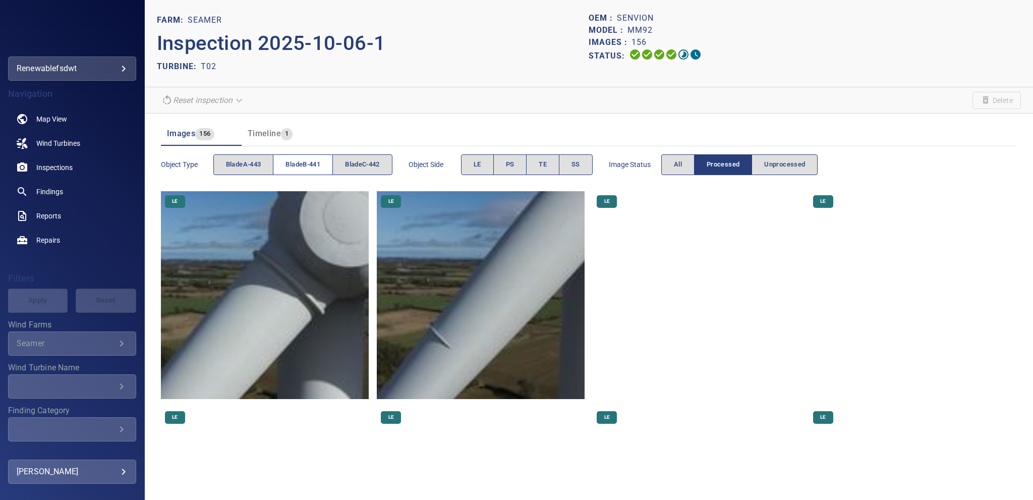
click at [302, 163] on span "bladeB-441" at bounding box center [302, 165] width 35 height 12
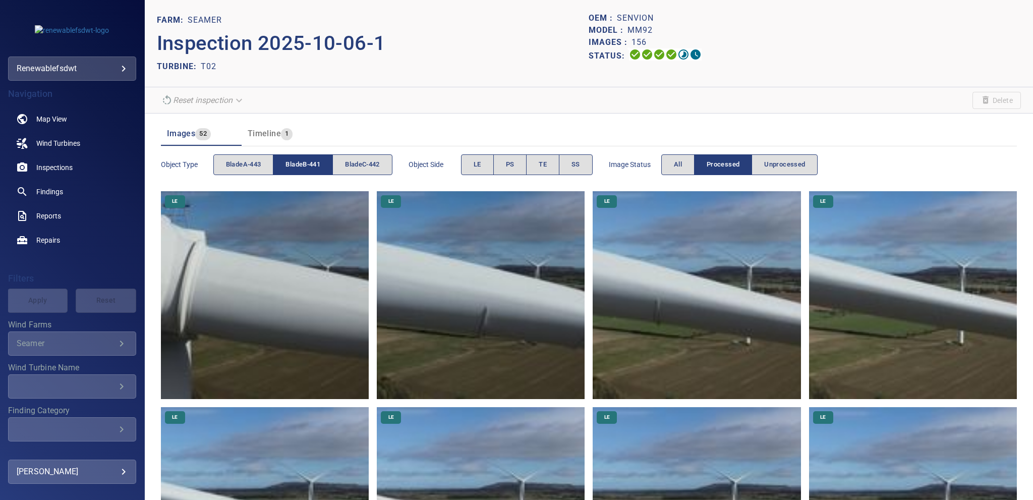
click at [302, 163] on span "bladeB-441" at bounding box center [302, 165] width 35 height 12
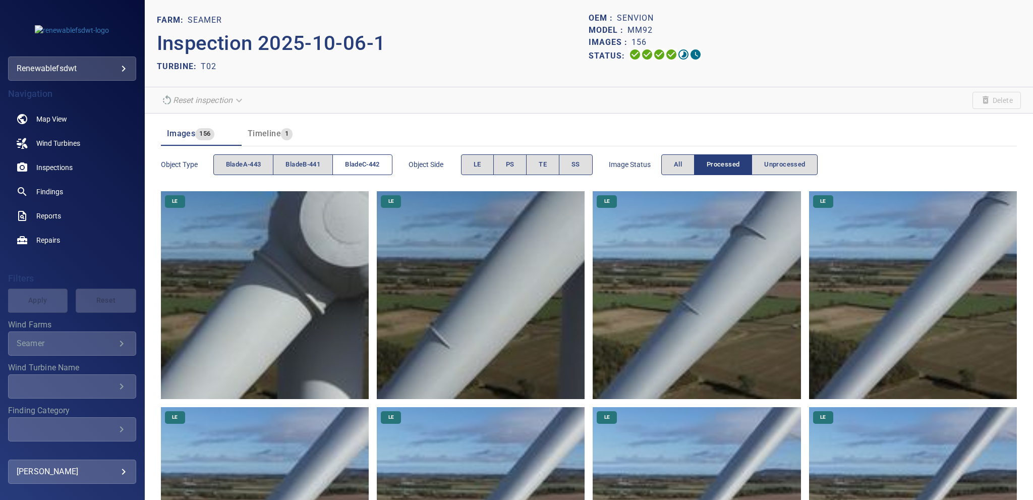
click at [353, 157] on button "bladeC-442" at bounding box center [362, 164] width 60 height 21
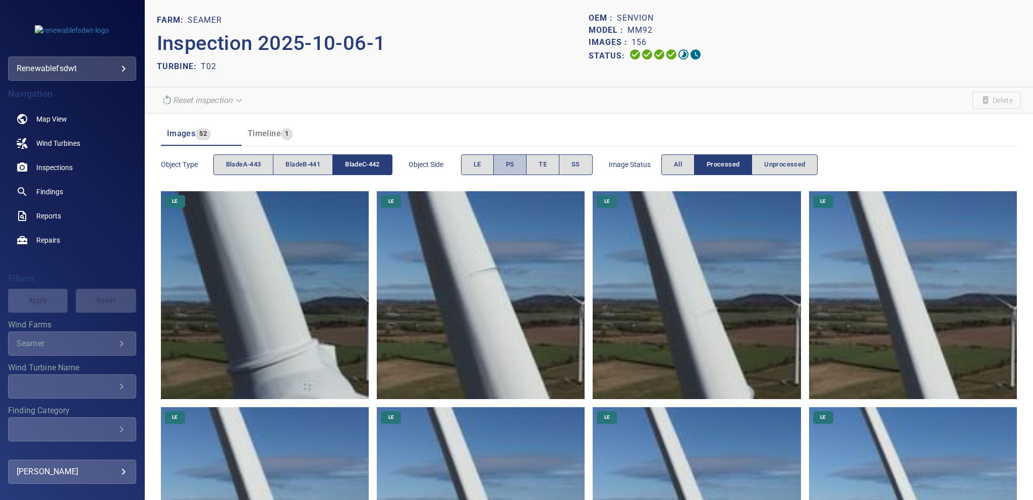
click at [519, 156] on button "PS" at bounding box center [510, 164] width 34 height 21
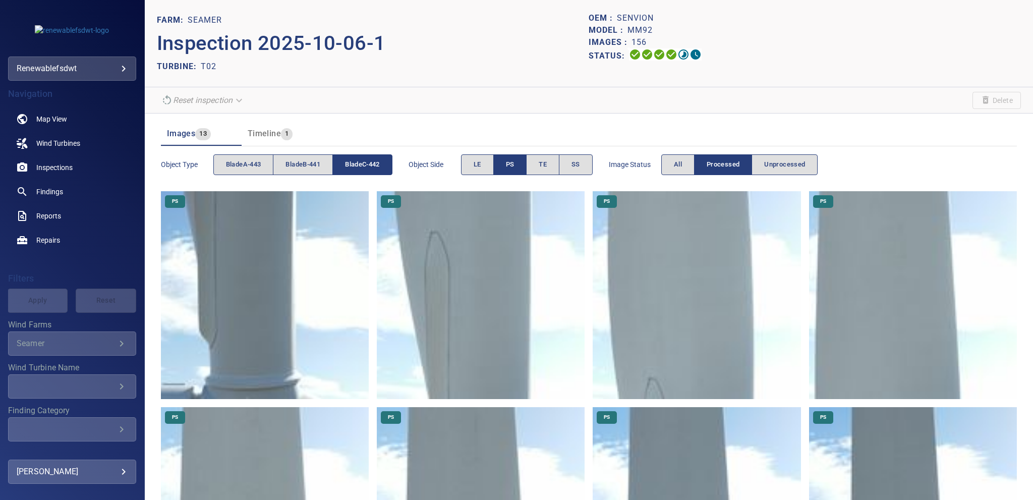
click at [244, 312] on img at bounding box center [265, 295] width 208 height 208
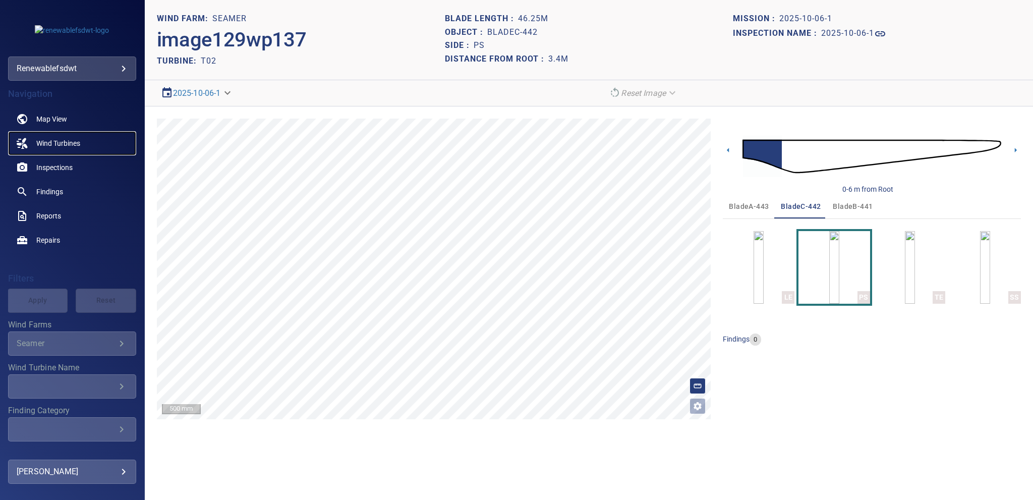
click at [51, 145] on span "Wind Turbines" at bounding box center [58, 143] width 44 height 10
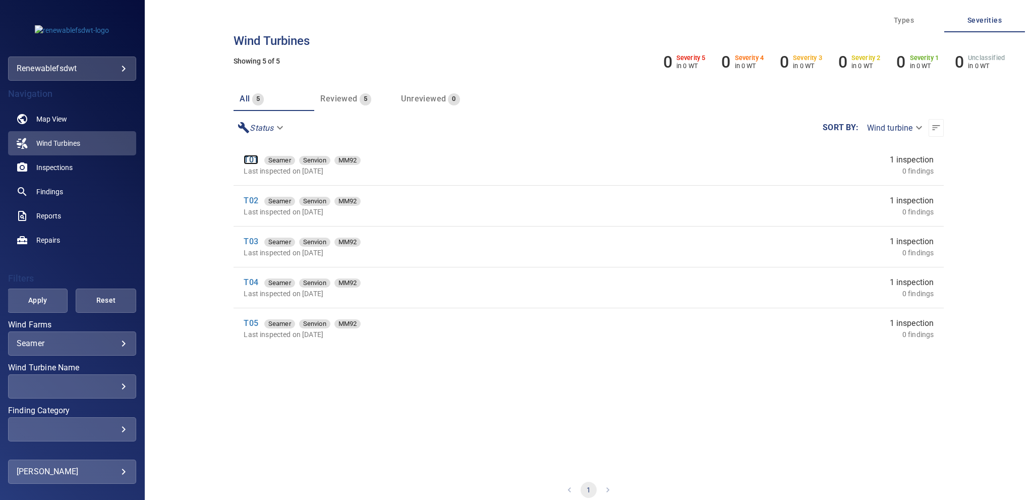
click at [250, 157] on link "T01" at bounding box center [251, 160] width 14 height 10
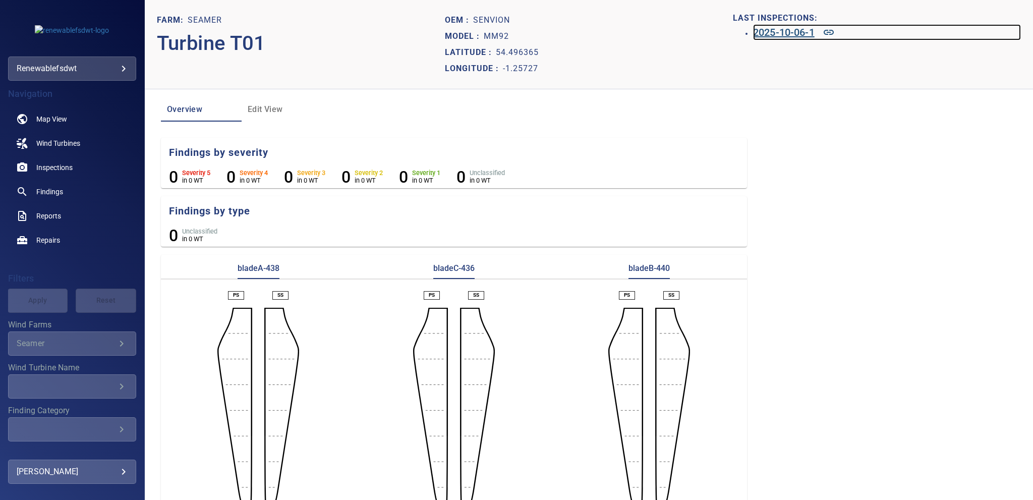
click at [780, 32] on h6 "2025-10-06-1" at bounding box center [784, 32] width 62 height 16
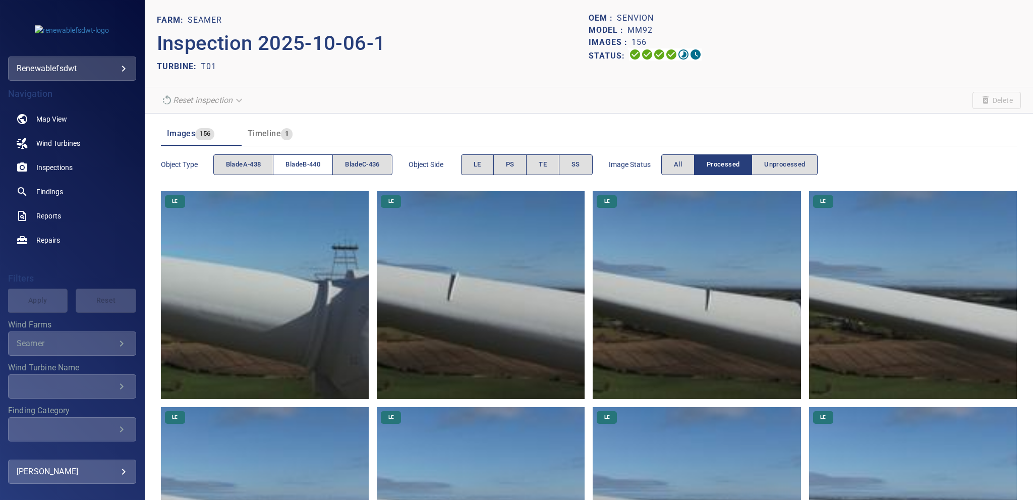
click at [313, 161] on span "bladeB-440" at bounding box center [302, 165] width 35 height 12
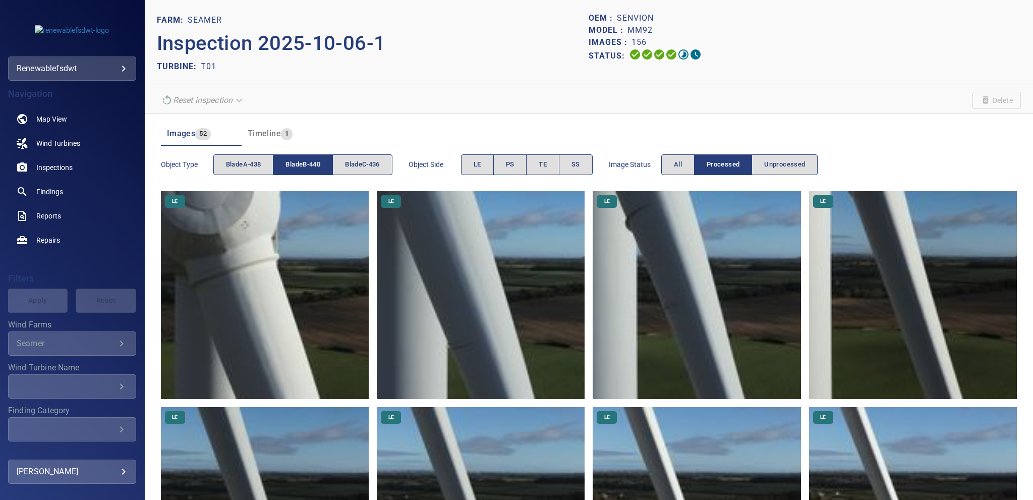
click at [316, 157] on button "bladeB-440" at bounding box center [303, 164] width 60 height 21
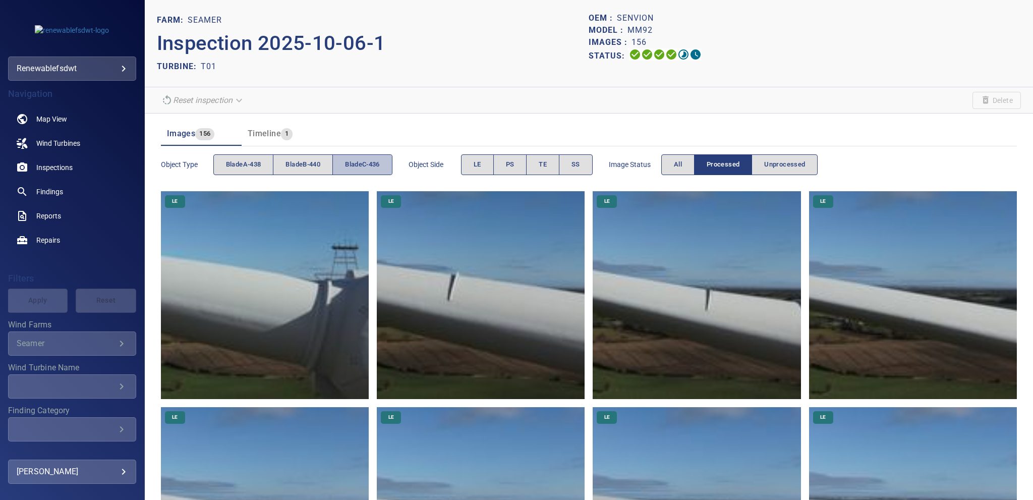
click at [365, 157] on button "bladeC-436" at bounding box center [362, 164] width 60 height 21
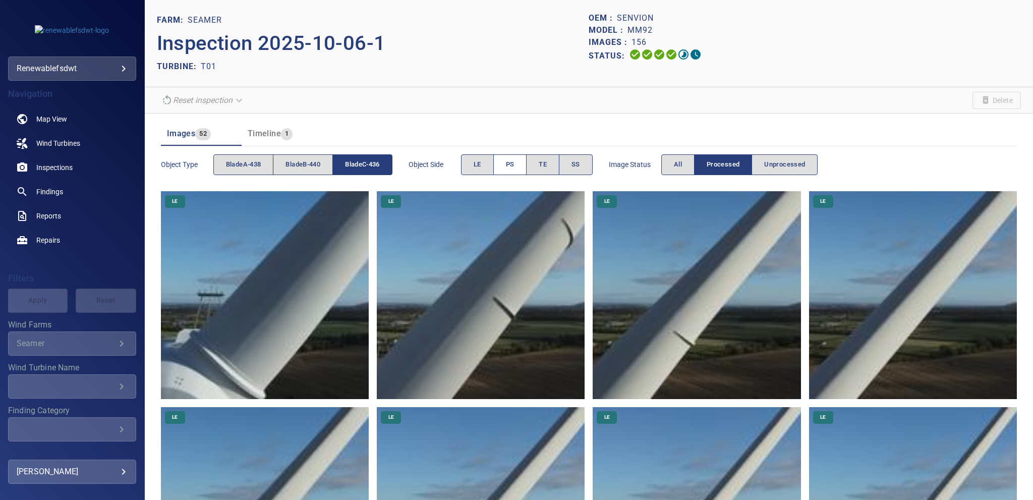
click at [508, 168] on span "PS" at bounding box center [510, 165] width 9 height 12
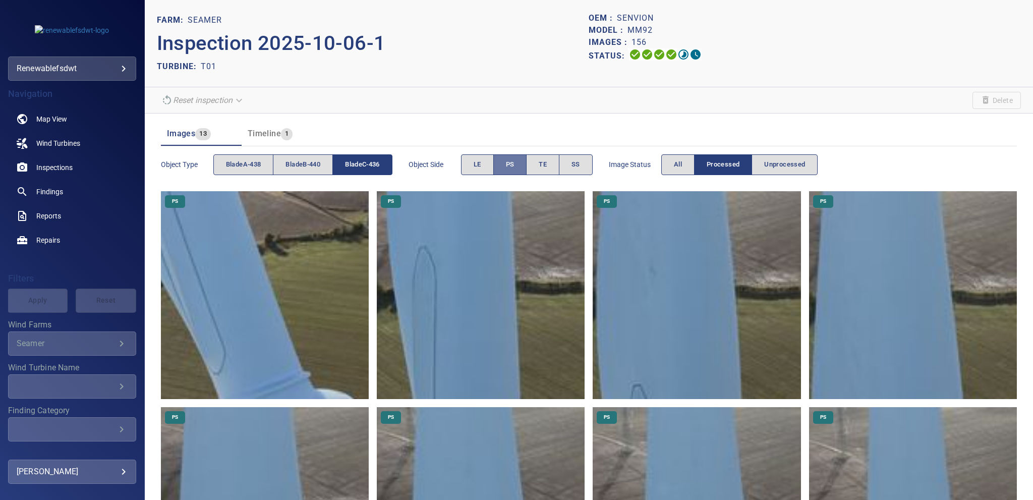
click at [508, 168] on span "PS" at bounding box center [510, 165] width 9 height 12
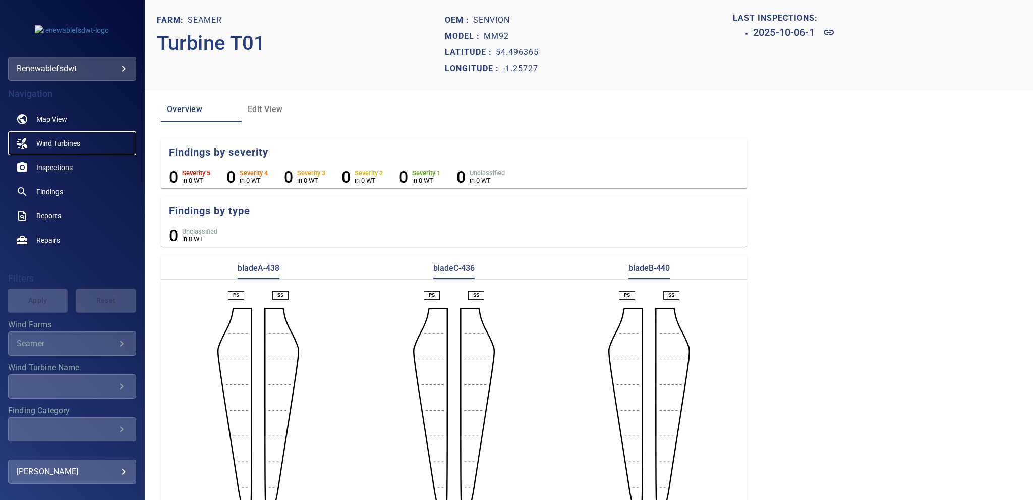
click at [58, 141] on span "Wind Turbines" at bounding box center [58, 143] width 44 height 10
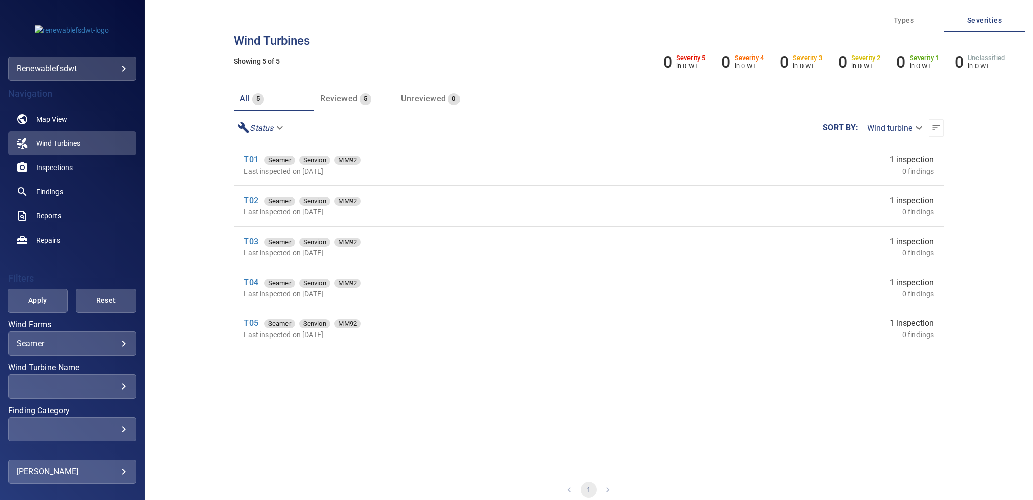
click at [249, 288] on div "T04 Seamer Senvion MM92" at bounding box center [435, 282] width 382 height 12
click at [247, 286] on link "T04" at bounding box center [251, 282] width 14 height 10
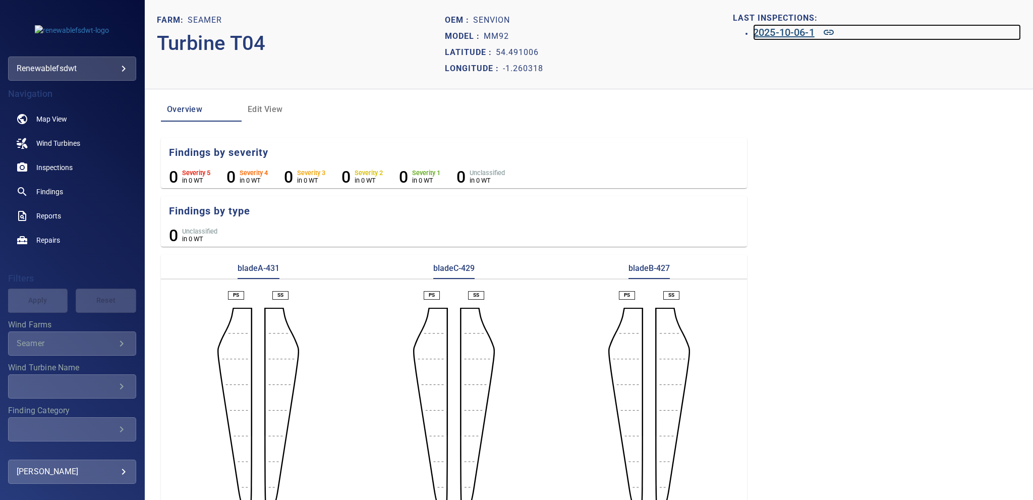
click at [753, 36] on h6 "2025-10-06-1" at bounding box center [784, 32] width 62 height 16
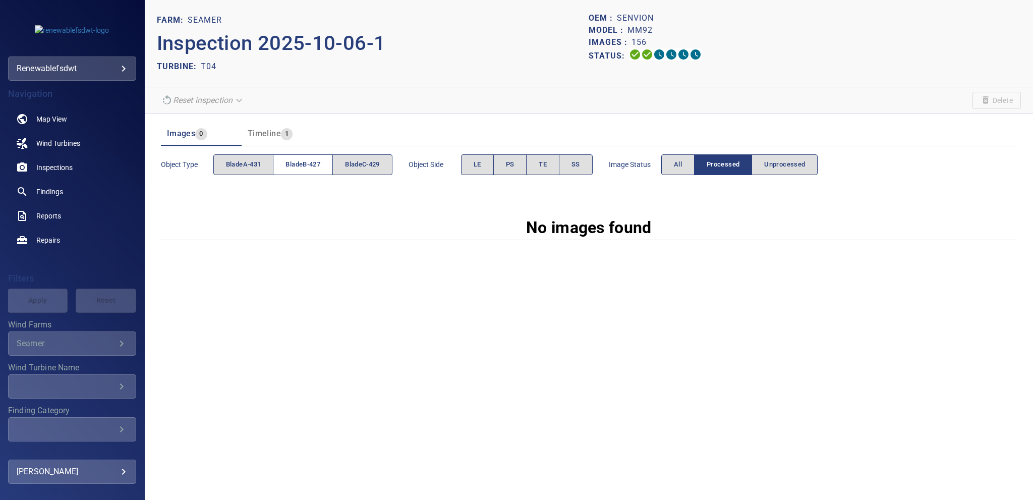
click at [304, 161] on span "bladeB-427" at bounding box center [302, 165] width 35 height 12
click at [305, 157] on button "bladeB-427" at bounding box center [303, 164] width 60 height 21
click at [681, 156] on button "All" at bounding box center [677, 164] width 33 height 21
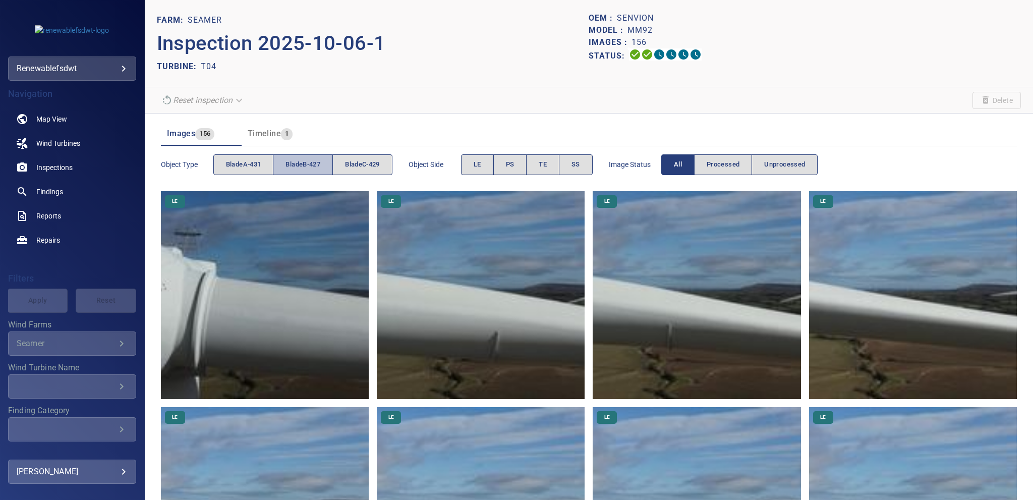
click at [293, 165] on span "bladeB-427" at bounding box center [302, 165] width 35 height 12
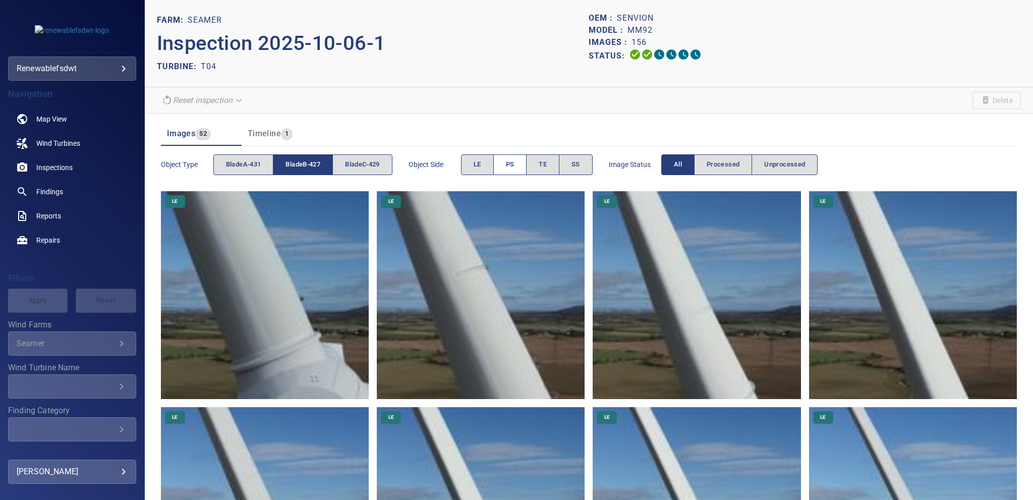
click at [513, 161] on span "PS" at bounding box center [510, 165] width 9 height 12
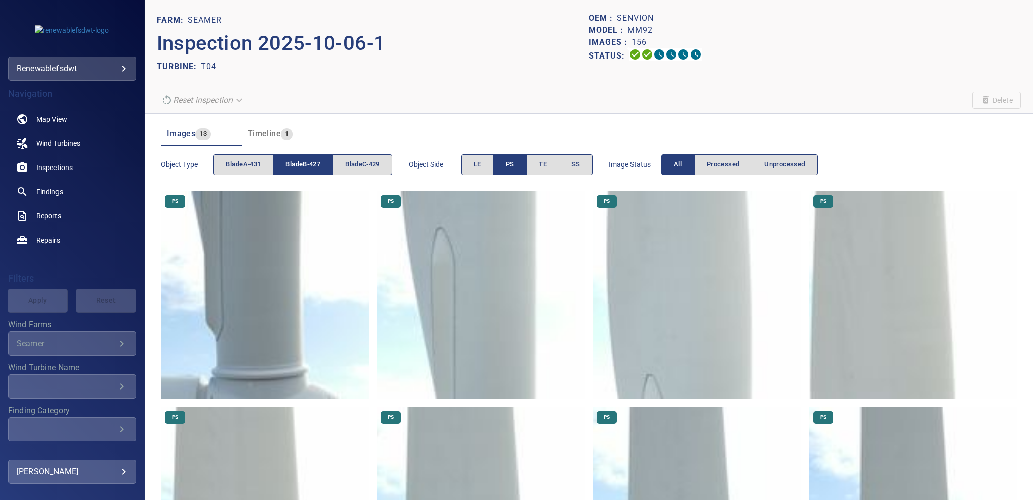
click at [254, 302] on img at bounding box center [265, 295] width 208 height 208
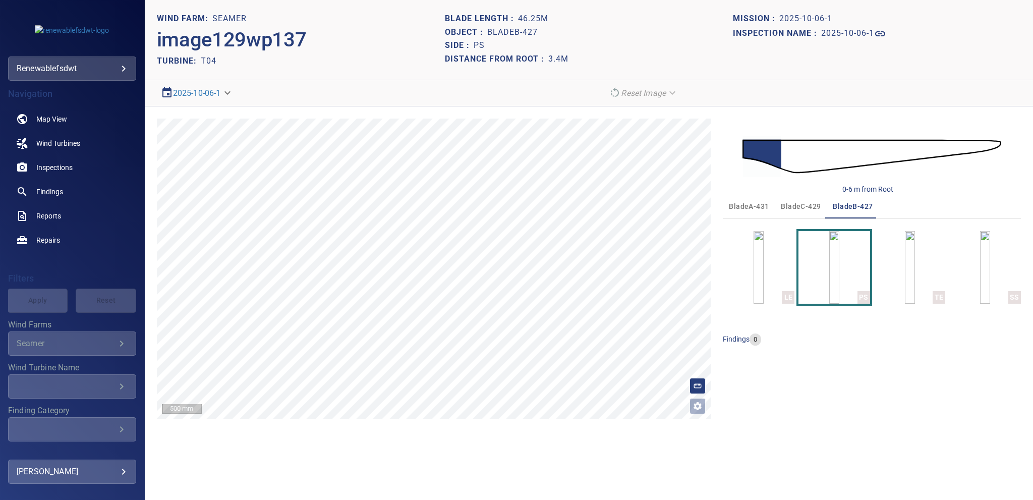
click at [69, 68] on body "**********" at bounding box center [516, 250] width 1033 height 500
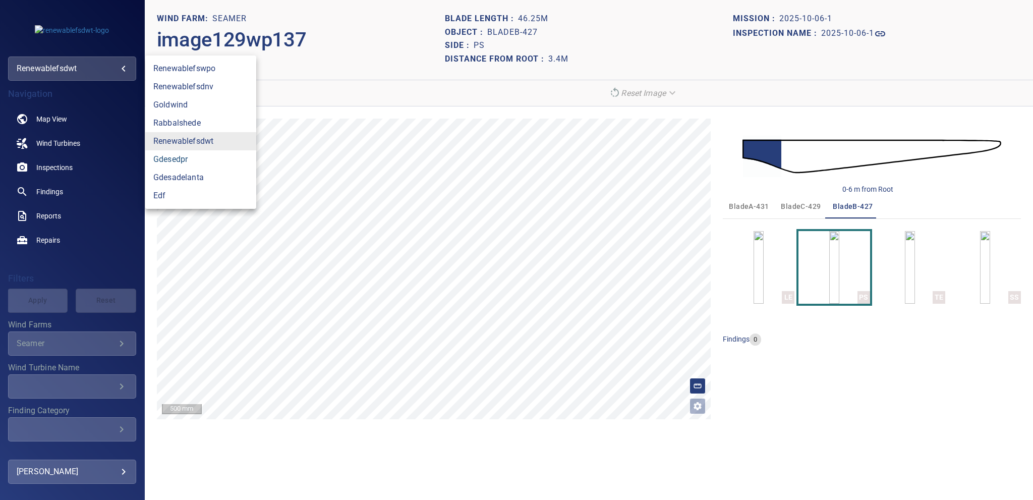
click at [173, 159] on link "gdesedpr" at bounding box center [200, 159] width 111 height 18
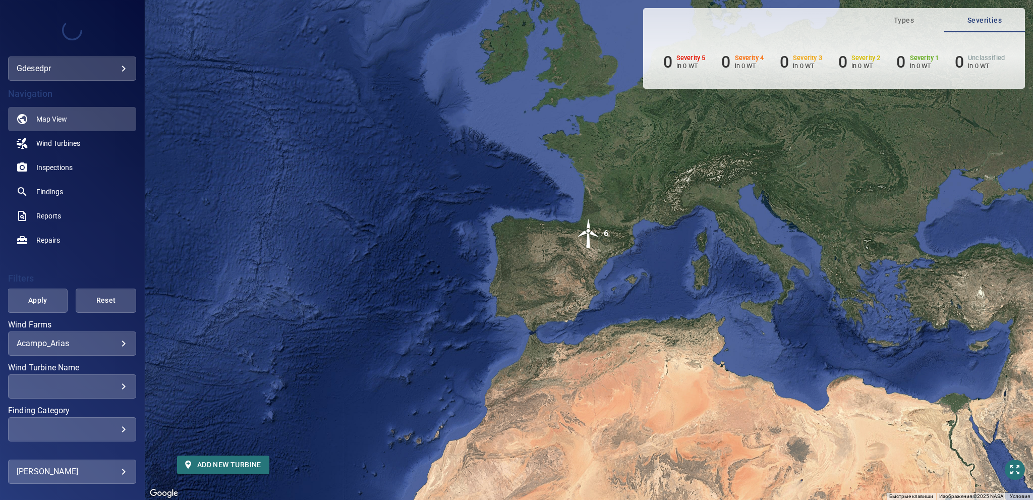
click at [35, 73] on body "**********" at bounding box center [516, 250] width 1033 height 500
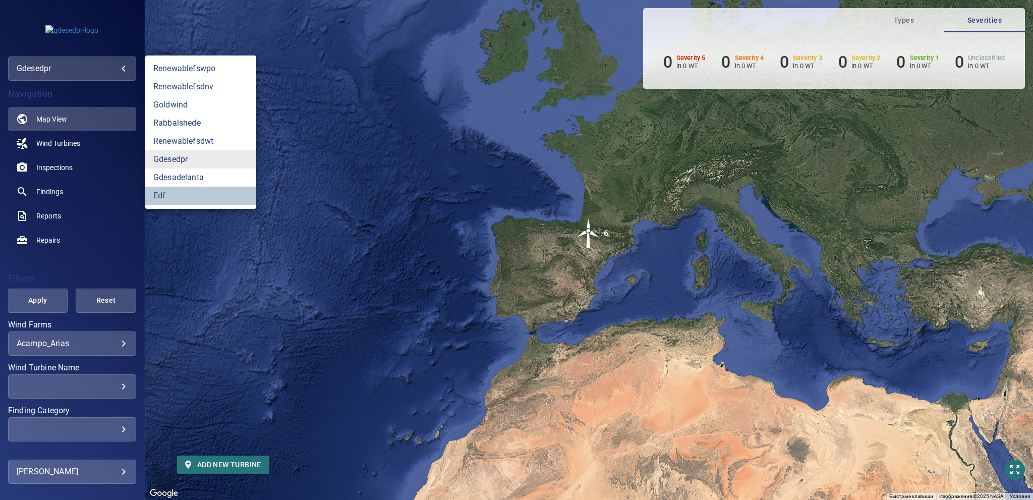
click at [162, 200] on link "edf" at bounding box center [200, 196] width 111 height 18
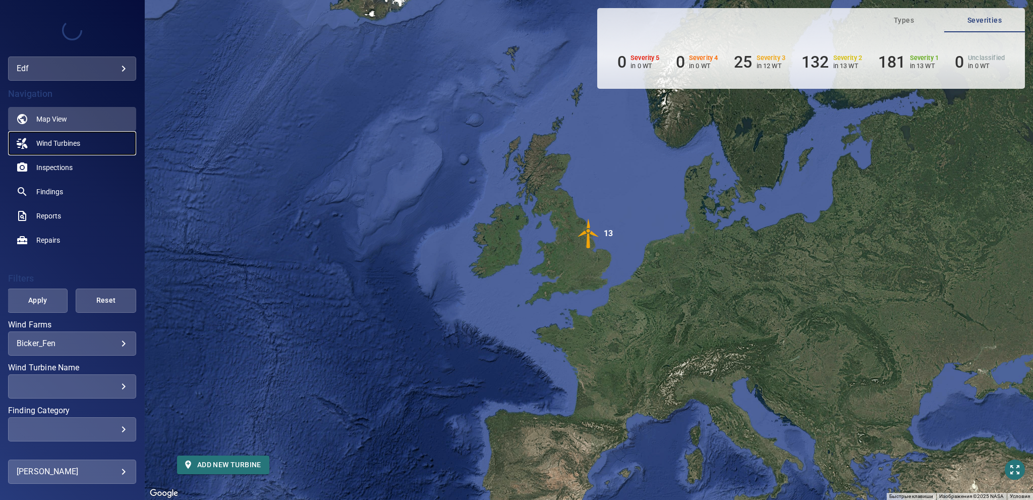
click at [52, 143] on span "Wind Turbines" at bounding box center [58, 143] width 44 height 10
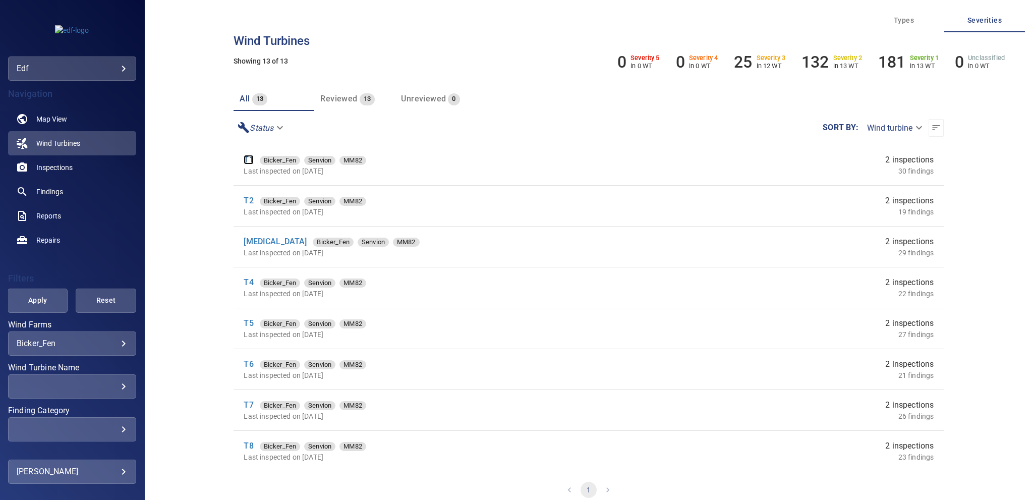
click at [248, 159] on link "T1" at bounding box center [249, 160] width 10 height 10
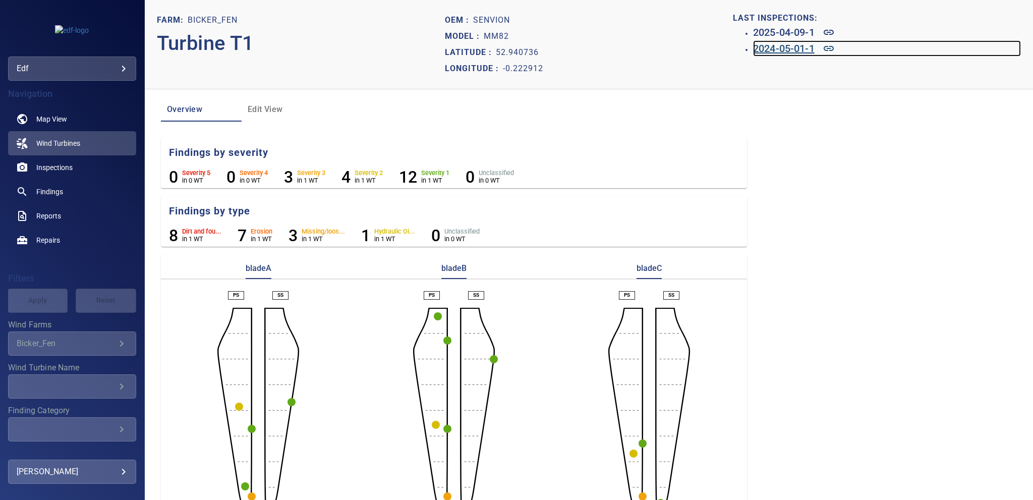
click at [771, 48] on h6 "2024-05-01-1" at bounding box center [784, 48] width 62 height 16
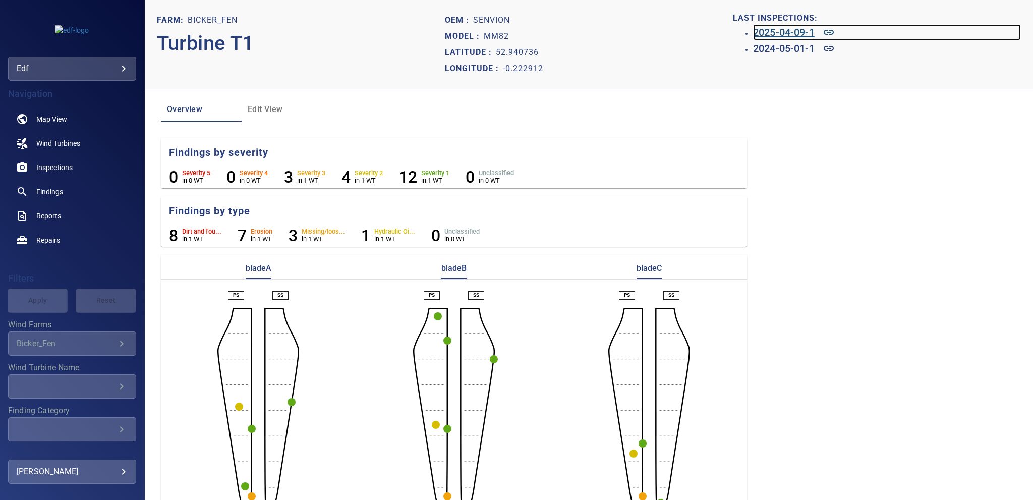
click at [761, 30] on h6 "2025-04-09-1" at bounding box center [784, 32] width 62 height 16
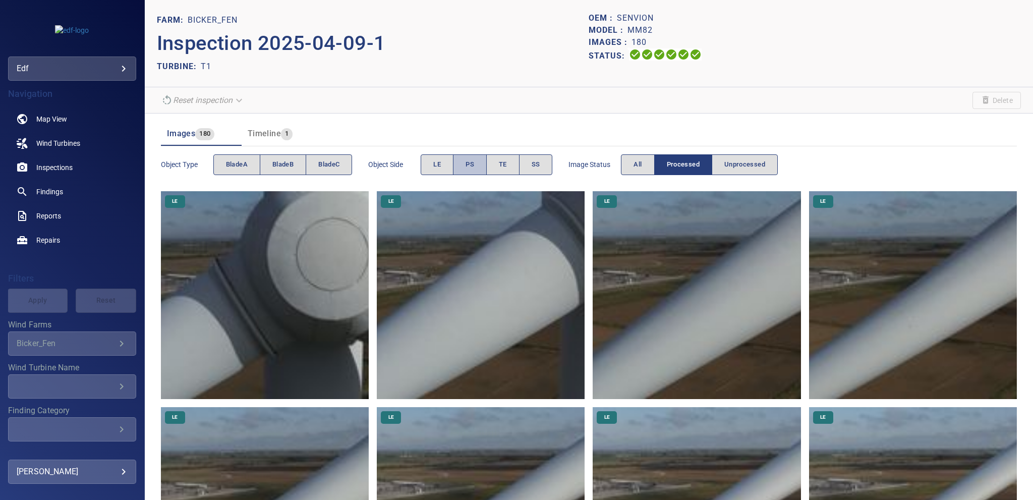
click at [473, 163] on span "PS" at bounding box center [470, 165] width 9 height 12
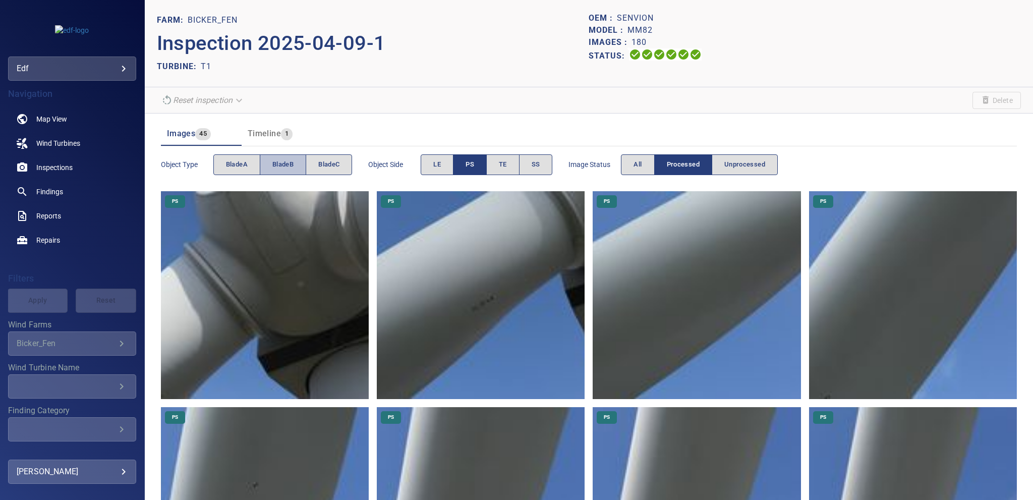
click at [284, 163] on span "bladeB" at bounding box center [282, 165] width 21 height 12
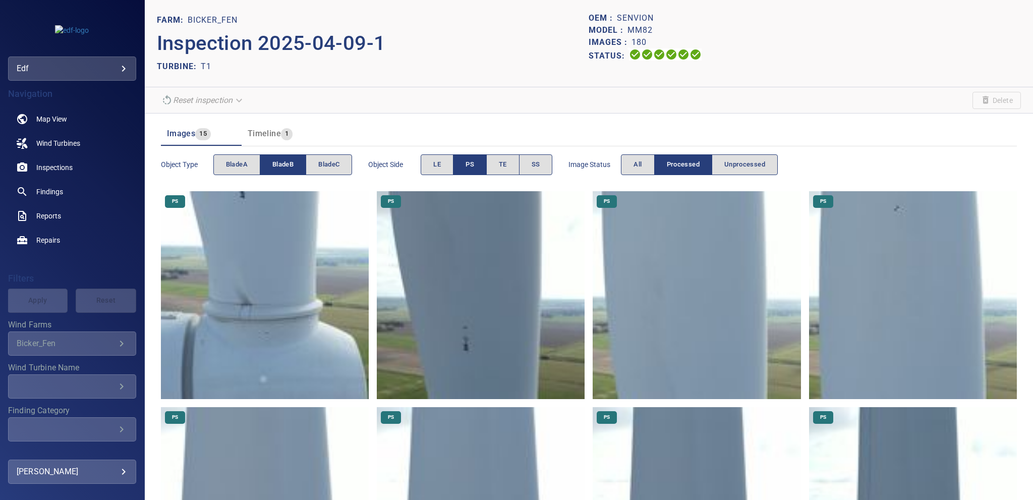
click at [254, 234] on img at bounding box center [265, 295] width 208 height 208
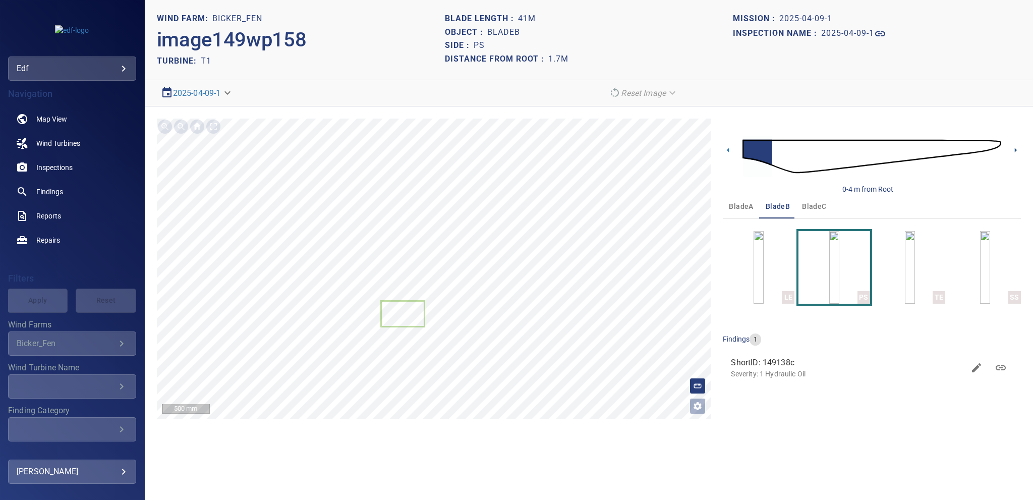
click at [1016, 147] on icon at bounding box center [1015, 150] width 11 height 11
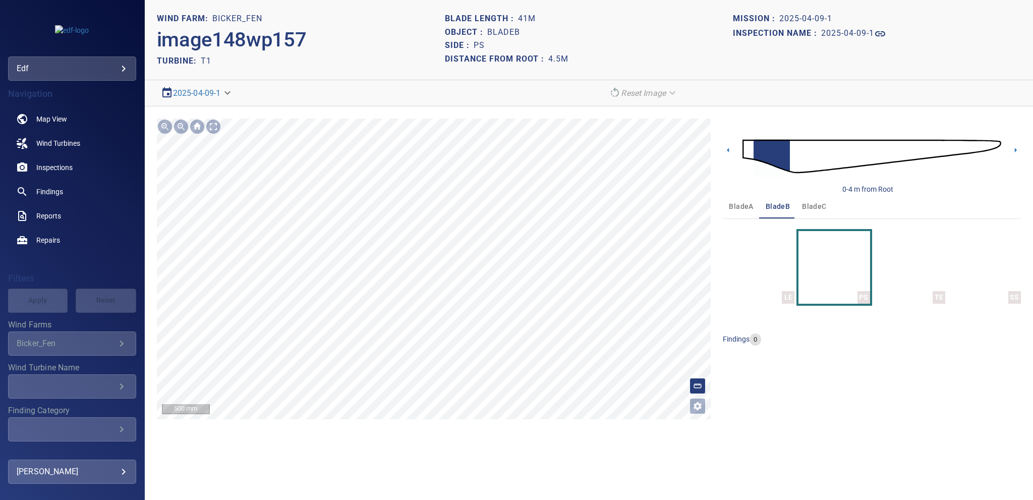
click at [502, 87] on section "**********" at bounding box center [589, 250] width 888 height 500
